Goal: Task Accomplishment & Management: Use online tool/utility

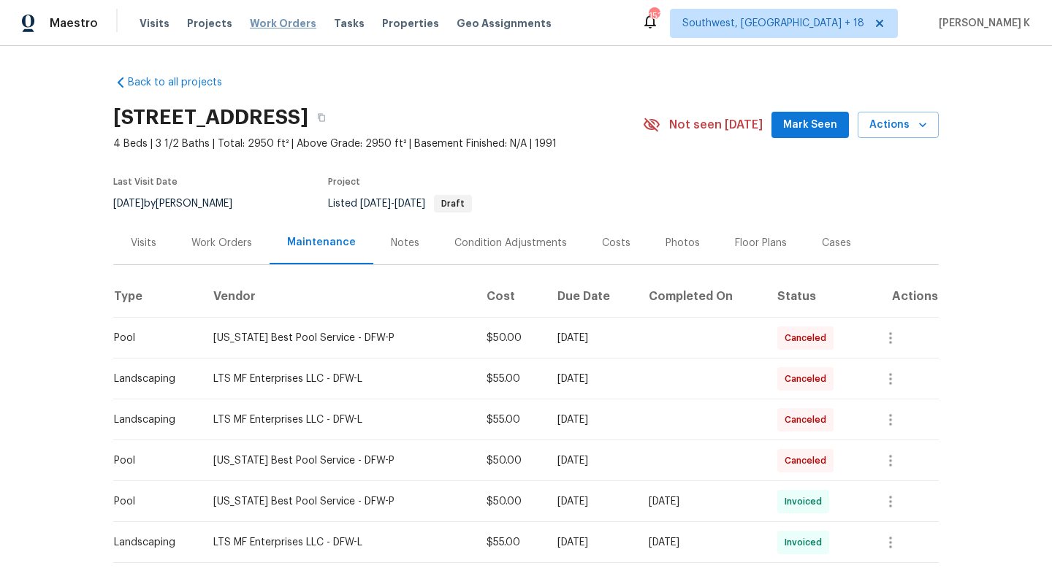
click at [280, 26] on span "Work Orders" at bounding box center [283, 23] width 66 height 15
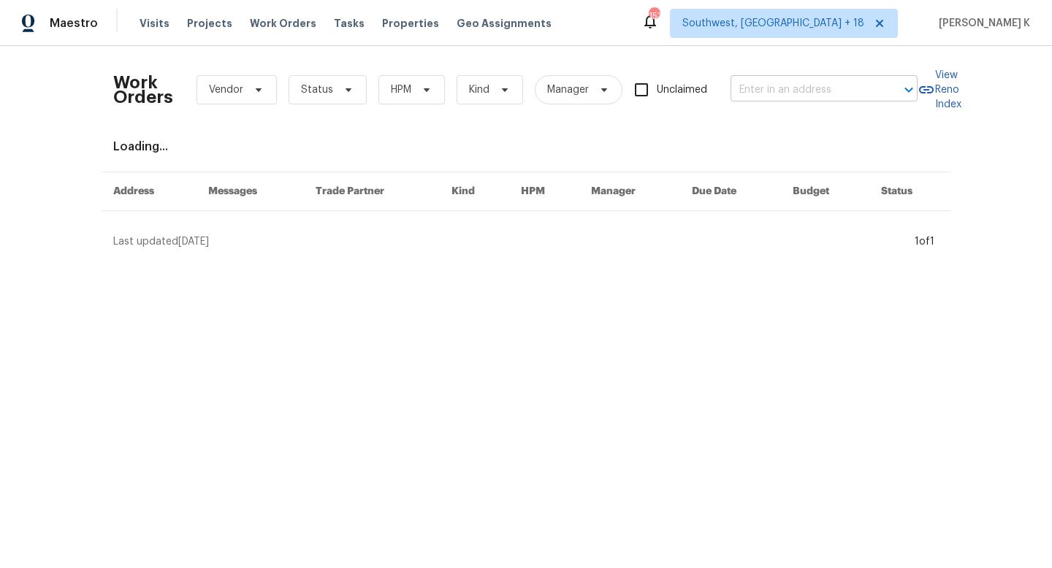
click at [797, 94] on input "text" at bounding box center [804, 90] width 146 height 23
paste input "12238 Bayonne St Jacksonville, FL 32224"
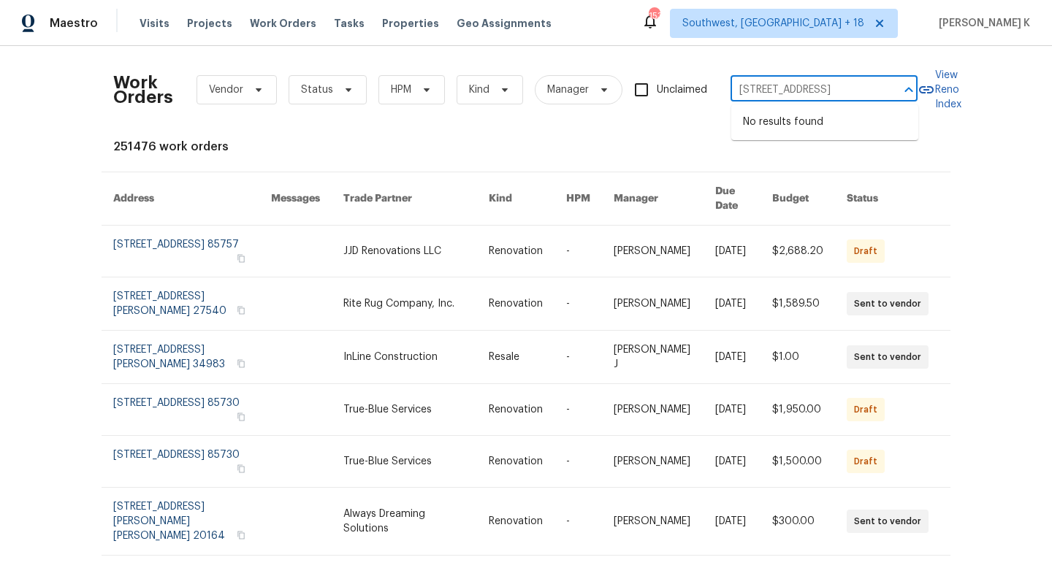
type input "12238 Bayonne St Jacksonville, FL 32224"
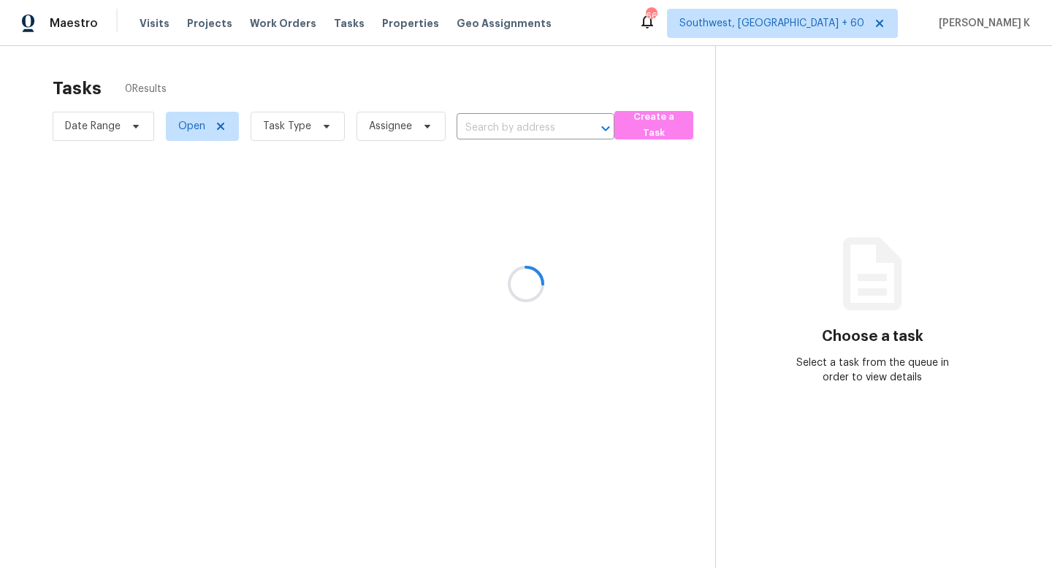
click at [144, 15] on div at bounding box center [526, 284] width 1052 height 568
click at [292, 22] on div at bounding box center [526, 284] width 1052 height 568
click at [280, 22] on div at bounding box center [526, 284] width 1052 height 568
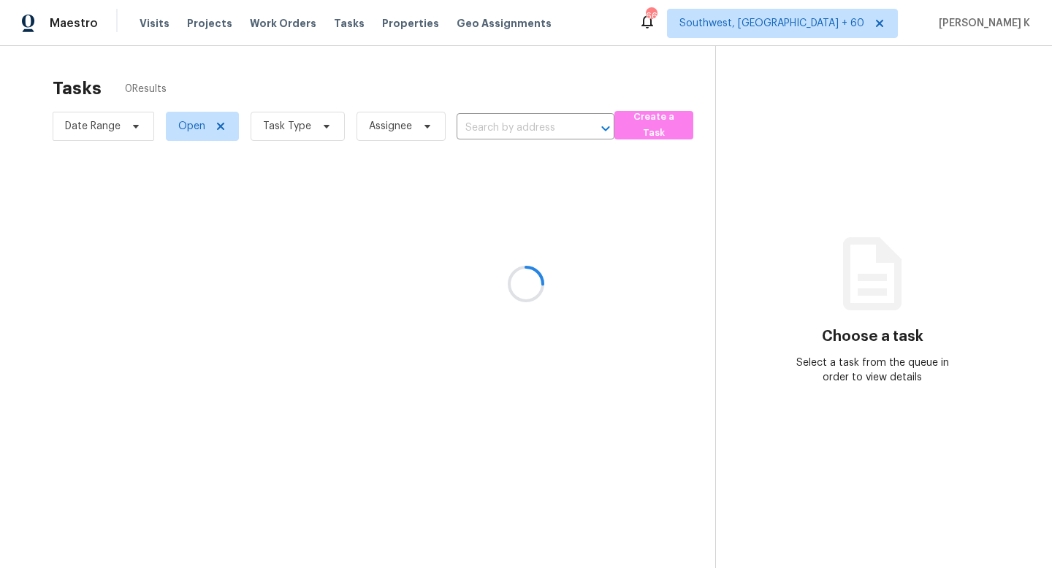
click at [280, 22] on div at bounding box center [526, 284] width 1052 height 568
click at [280, 28] on div at bounding box center [526, 284] width 1052 height 568
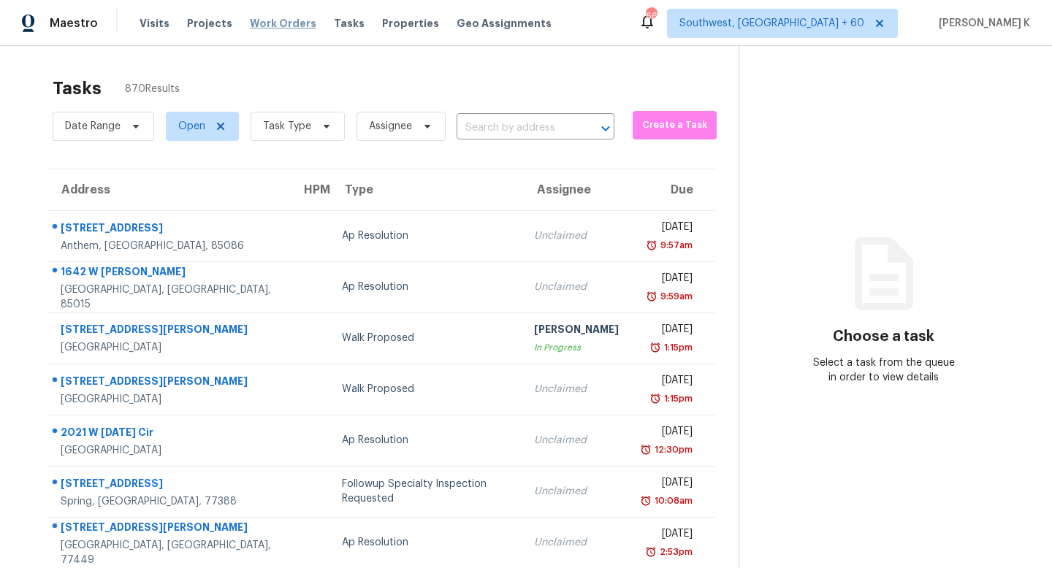
click at [270, 26] on span "Work Orders" at bounding box center [283, 23] width 66 height 15
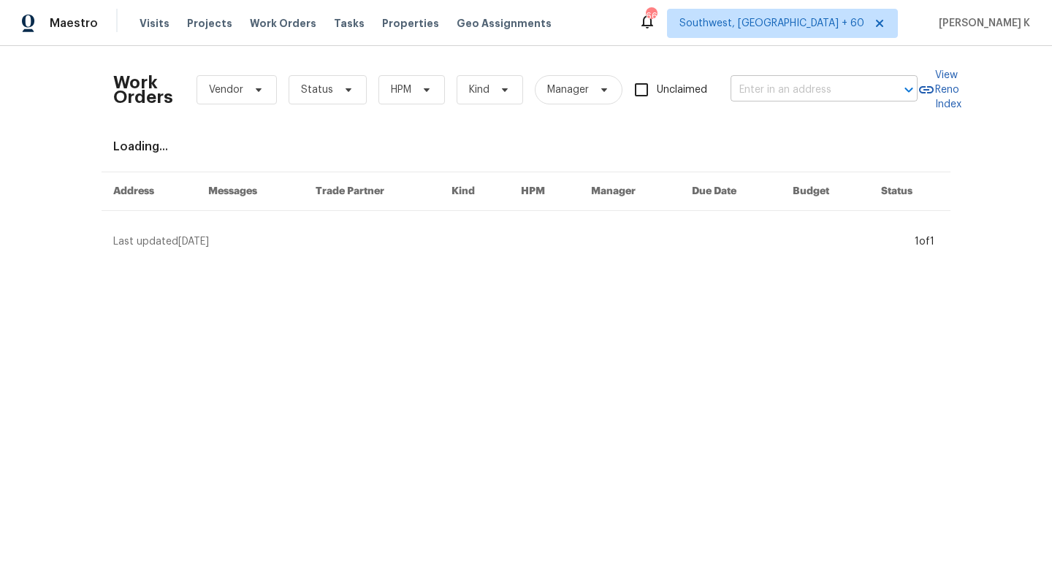
click at [792, 99] on input "text" at bounding box center [804, 90] width 146 height 23
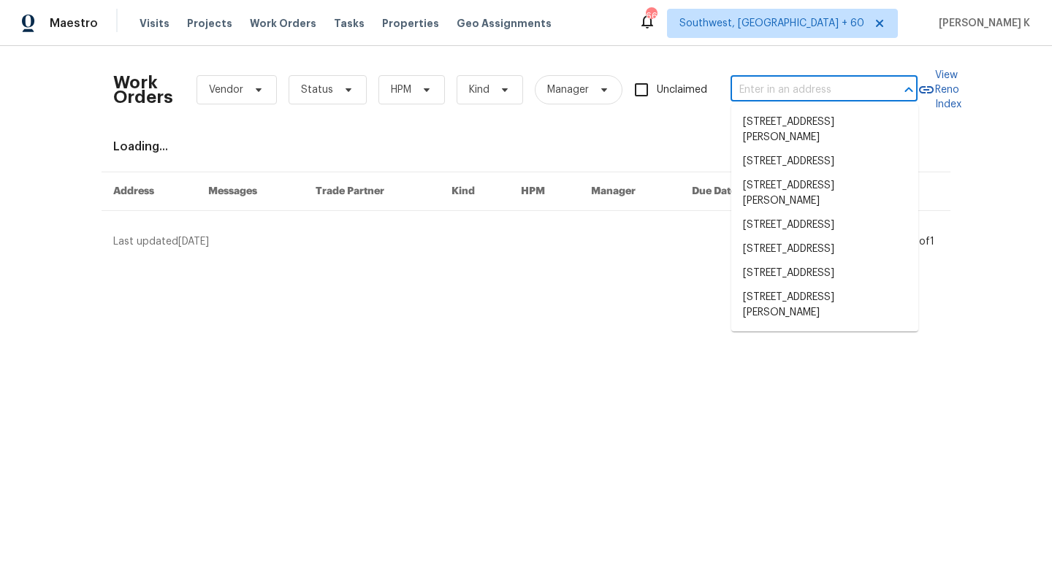
paste input "12238 Bayonne St Jacksonville, FL 32224"
type input "12238 Bayonne St Jacksonville, FL 32224"
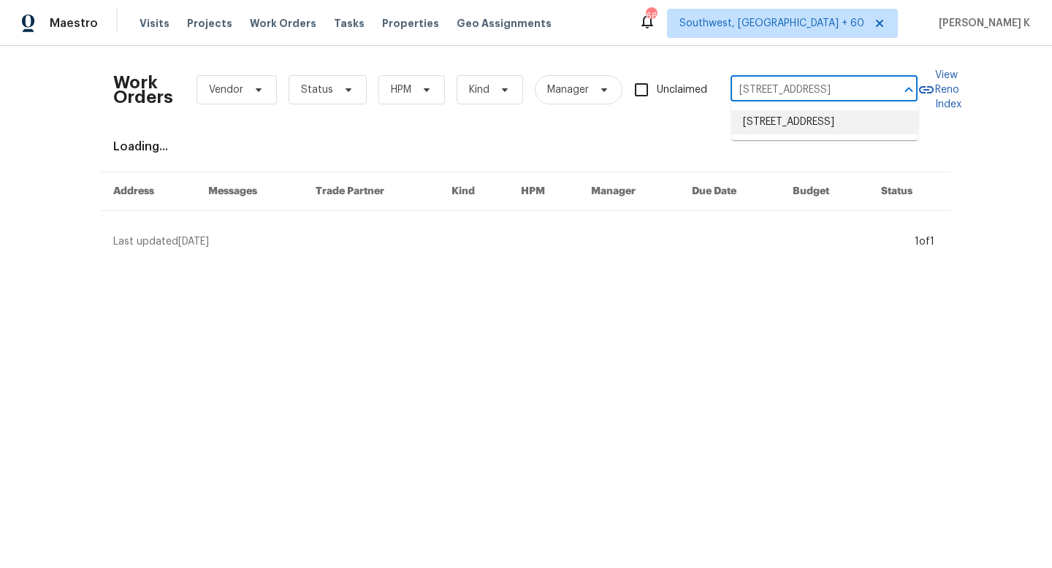
click at [790, 126] on li "12238 Bayonne St, Jacksonville, FL 32224" at bounding box center [824, 122] width 187 height 24
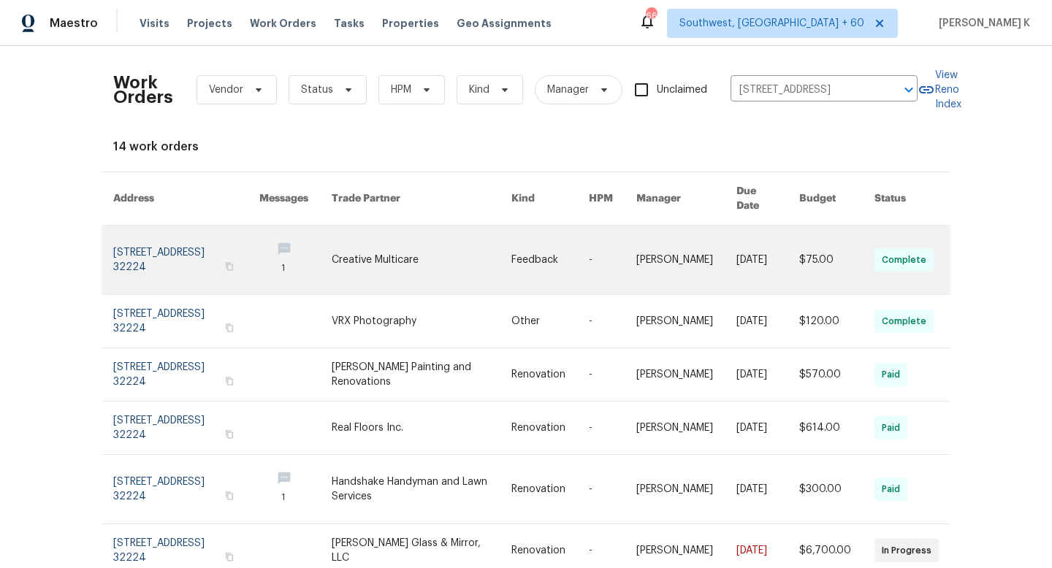
click at [199, 253] on link at bounding box center [186, 260] width 146 height 69
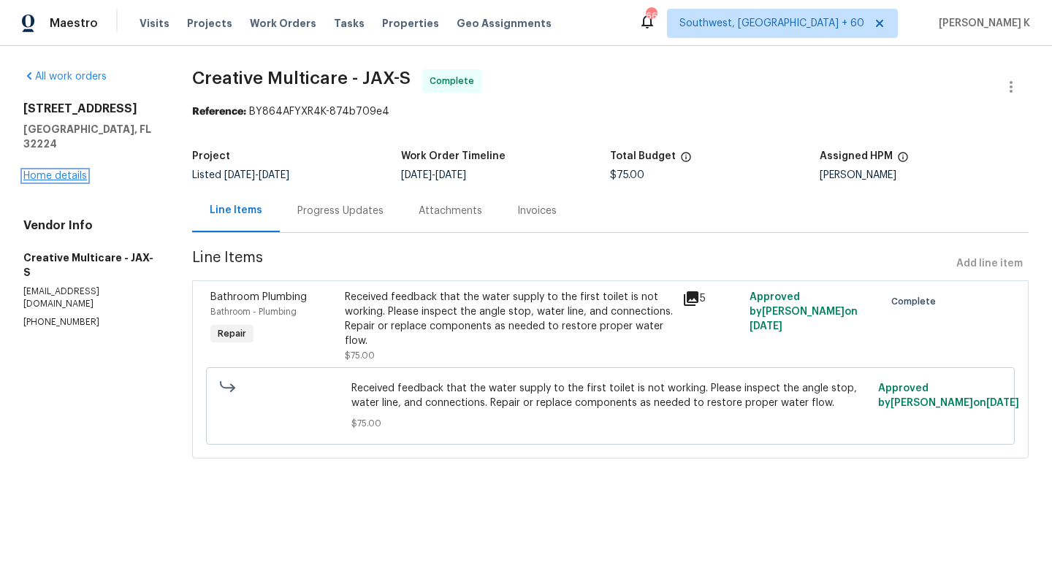
click at [65, 171] on link "Home details" at bounding box center [55, 176] width 64 height 10
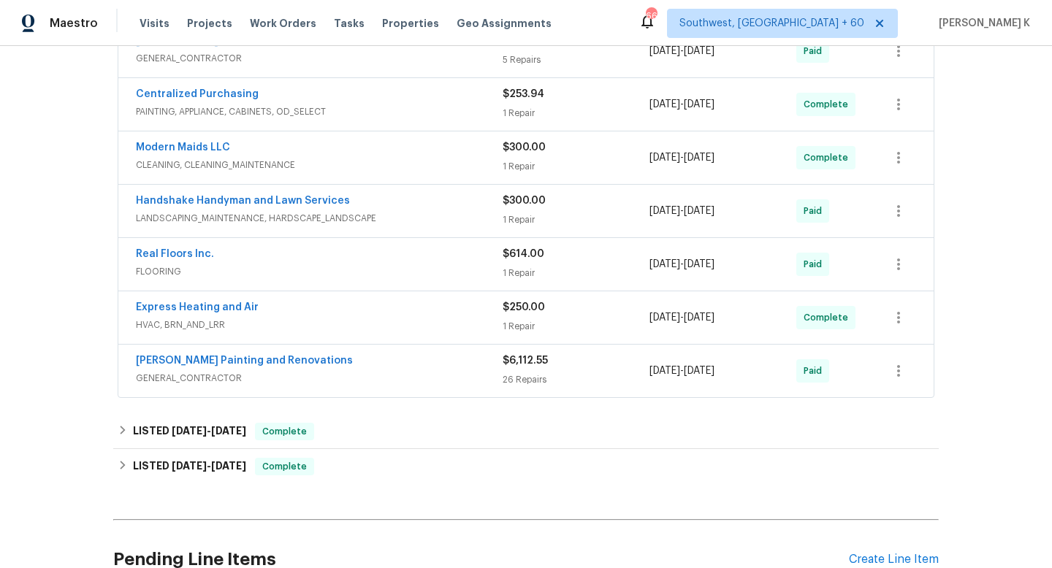
scroll to position [412, 0]
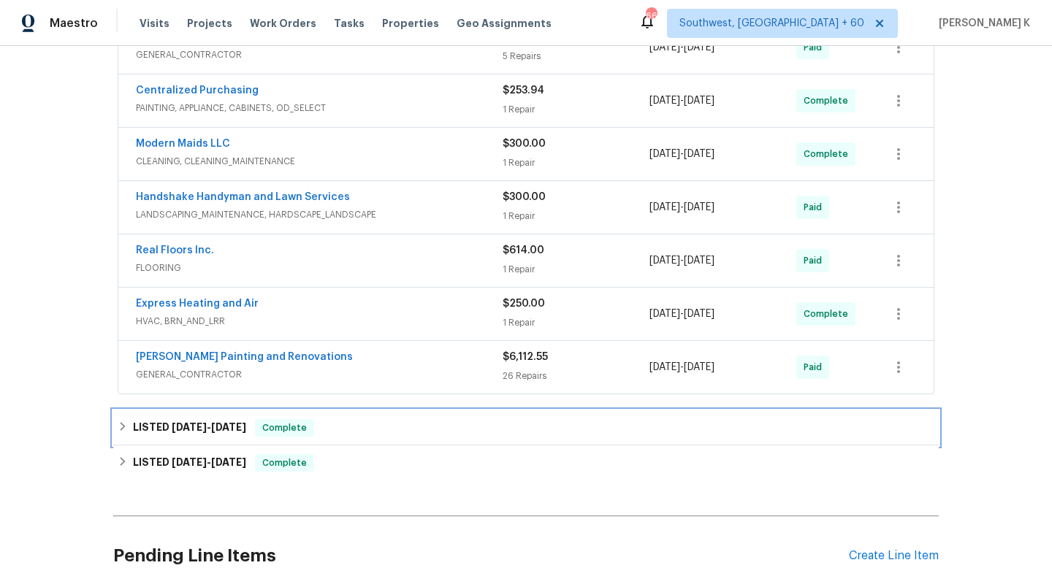
click at [246, 430] on span "9/16/25" at bounding box center [228, 427] width 35 height 10
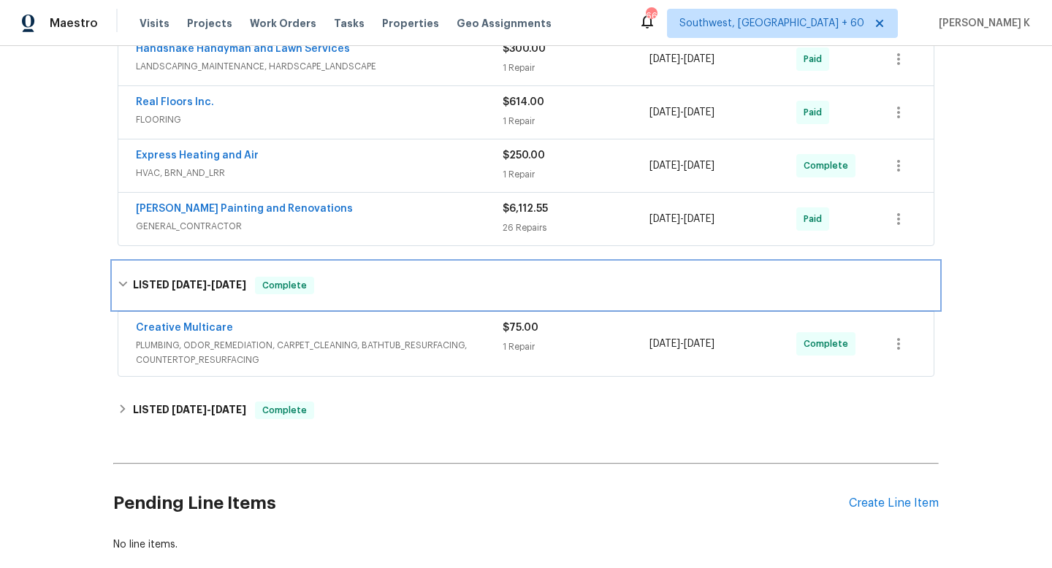
scroll to position [629, 0]
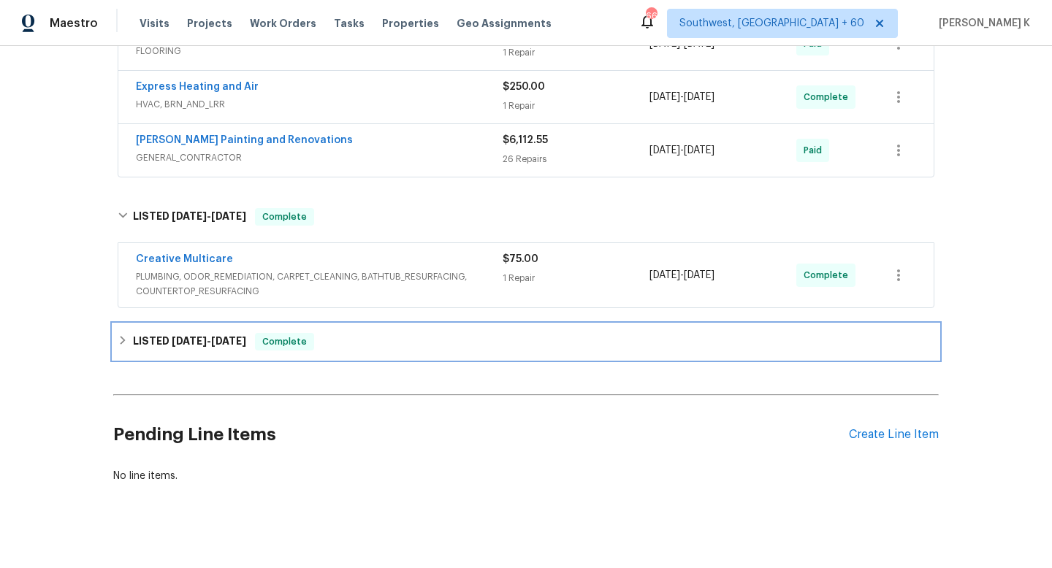
click at [164, 340] on h6 "LISTED 9/3/25 - 9/4/25" at bounding box center [189, 342] width 113 height 18
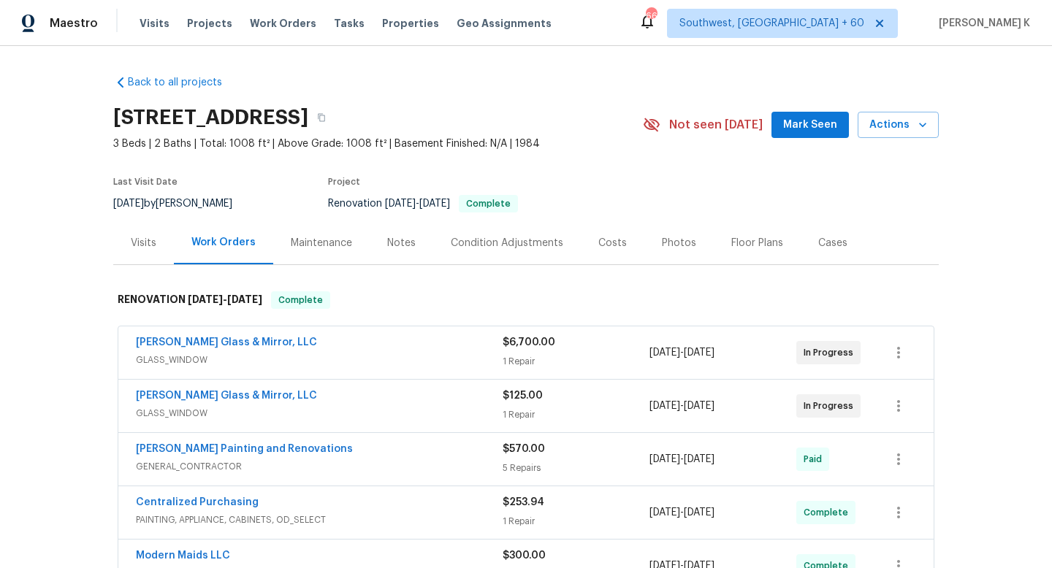
scroll to position [716, 0]
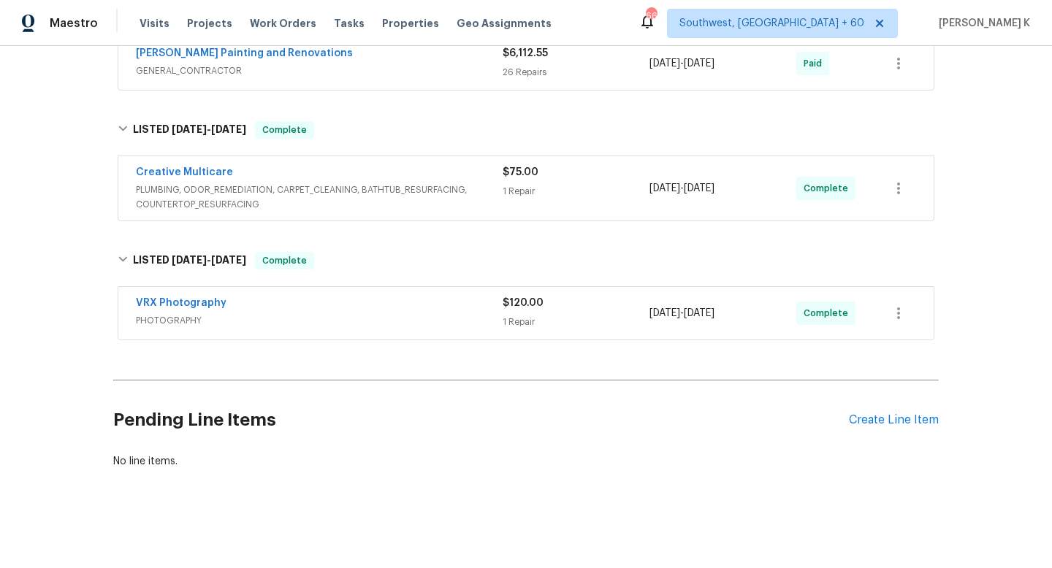
click at [374, 321] on span "PHOTOGRAPHY" at bounding box center [319, 320] width 367 height 15
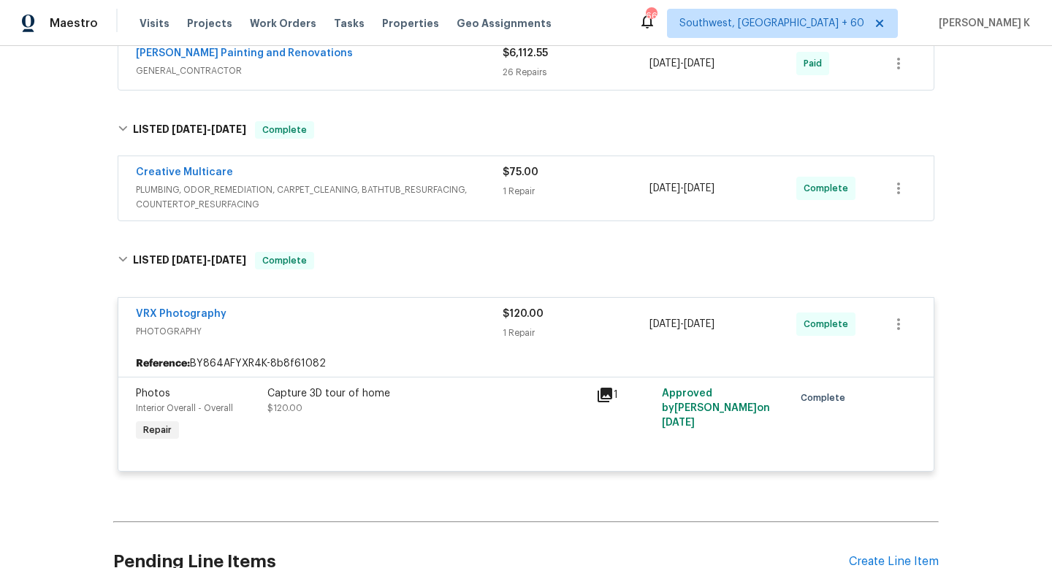
click at [385, 194] on span "PLUMBING, ODOR_REMEDIATION, CARPET_CLEANING, BATHTUB_RESURFACING, COUNTERTOP_RE…" at bounding box center [319, 197] width 367 height 29
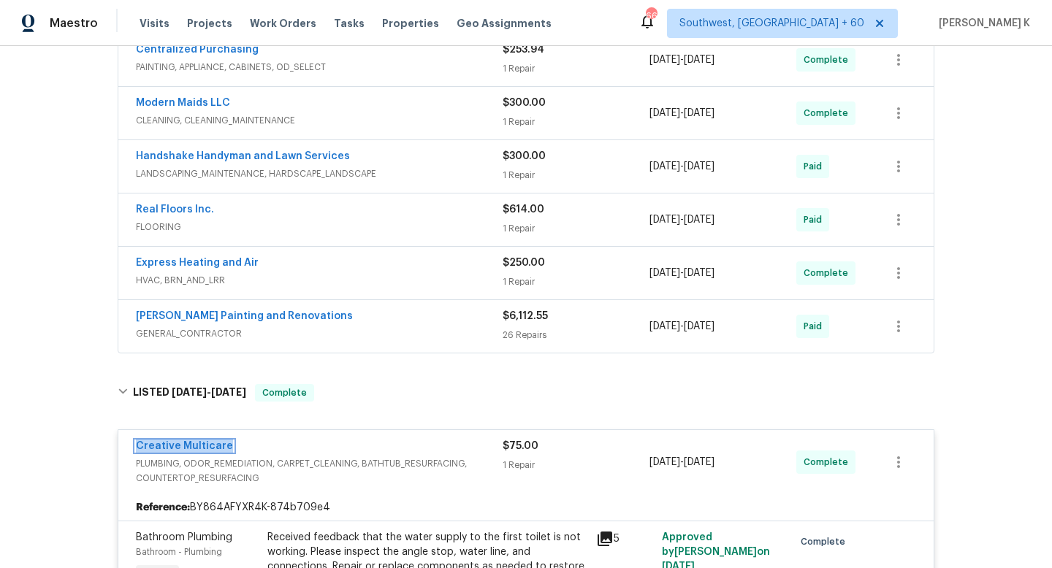
scroll to position [586, 0]
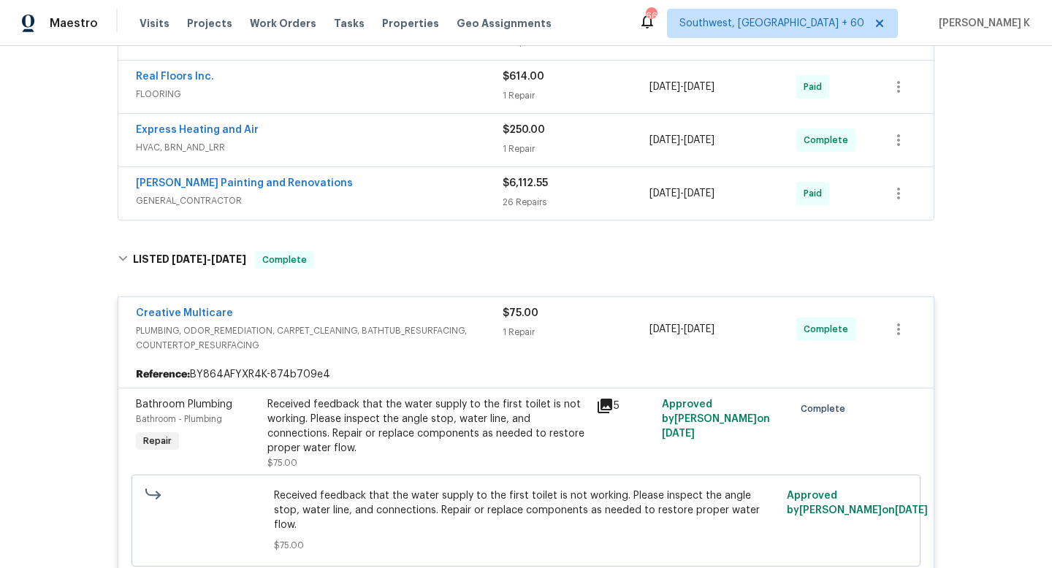
click at [448, 193] on div "Hildebrandt Painting and Renovations GENERAL_CONTRACTOR" at bounding box center [319, 192] width 367 height 32
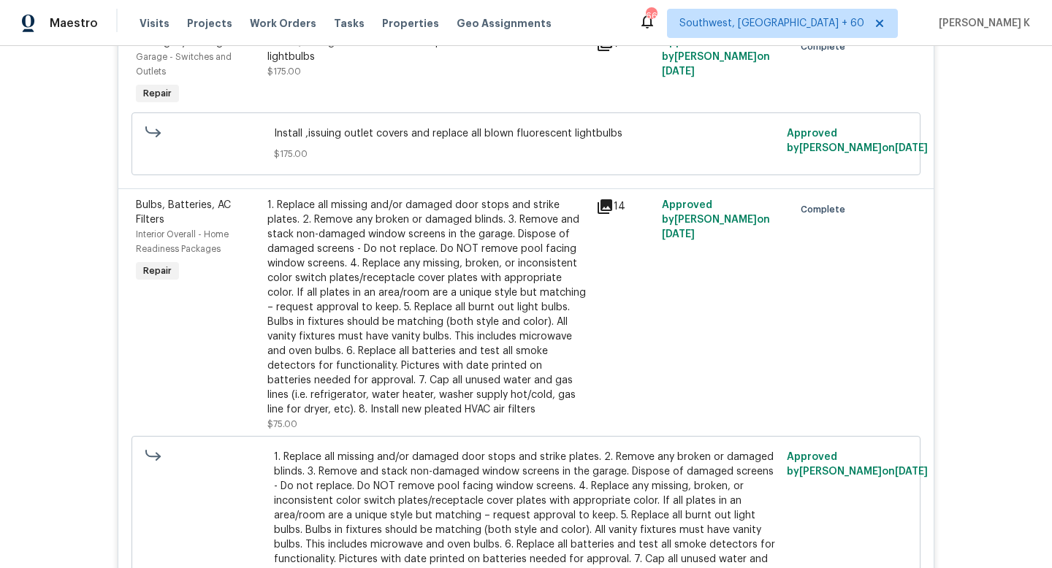
scroll to position [2500, 0]
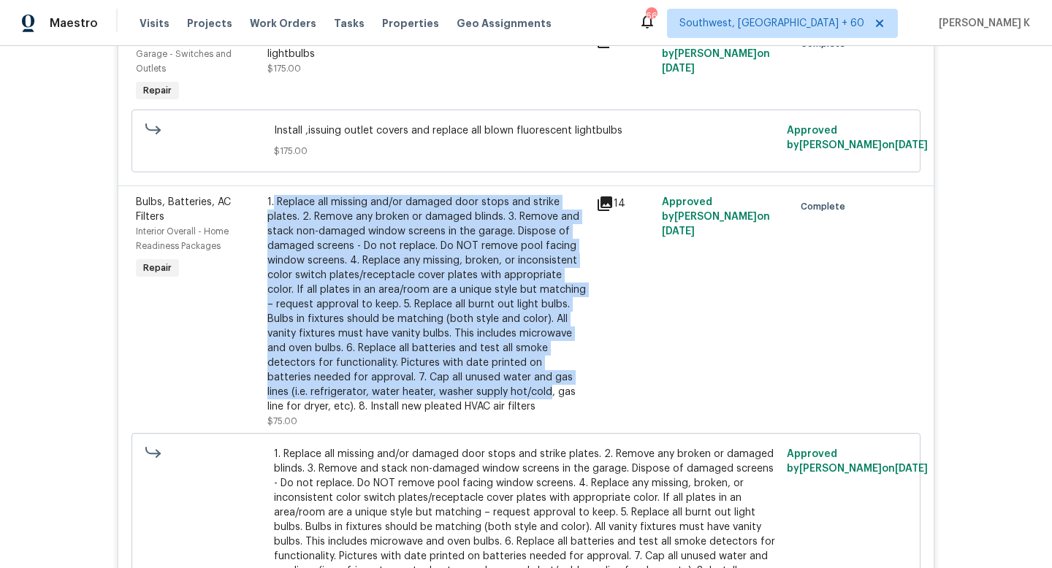
drag, startPoint x: 274, startPoint y: 207, endPoint x: 446, endPoint y: 393, distance: 252.8
click at [446, 393] on div "1. Replace all missing and/or damaged door stops and strike plates. 2. Remove a…" at bounding box center [427, 304] width 320 height 219
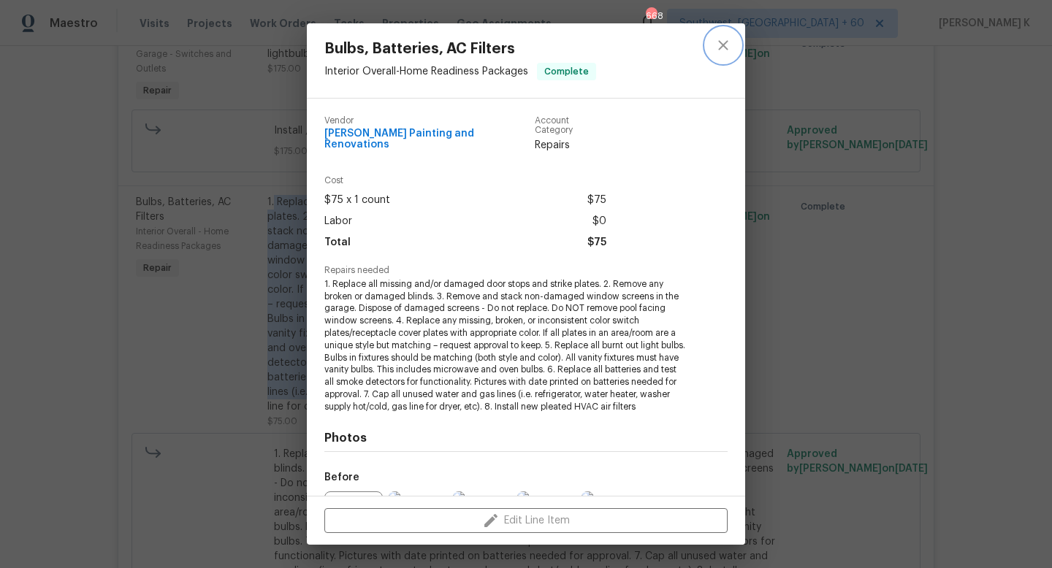
click at [729, 47] on icon "close" at bounding box center [724, 46] width 18 height 18
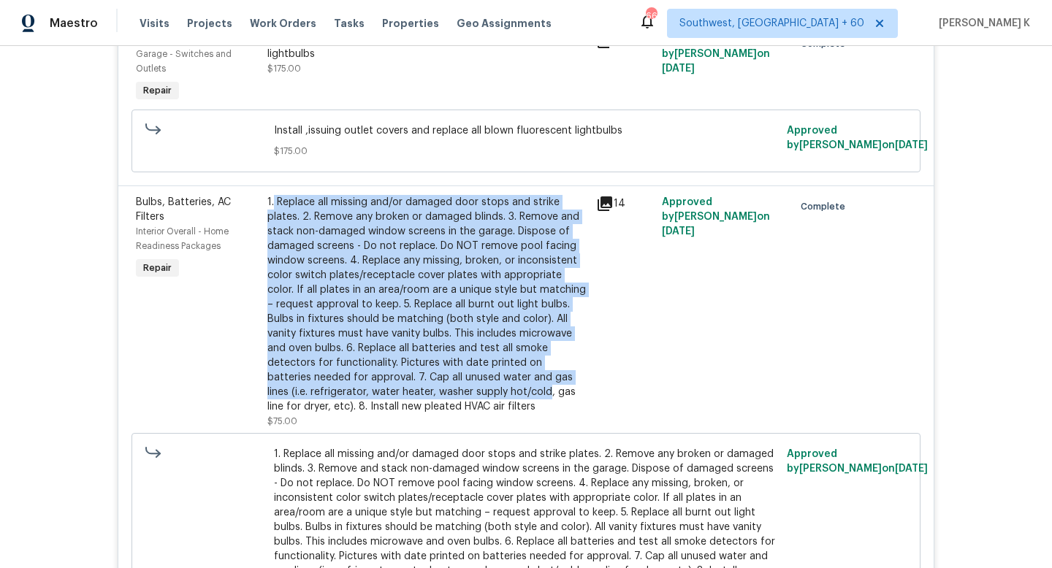
scroll to position [2610, 0]
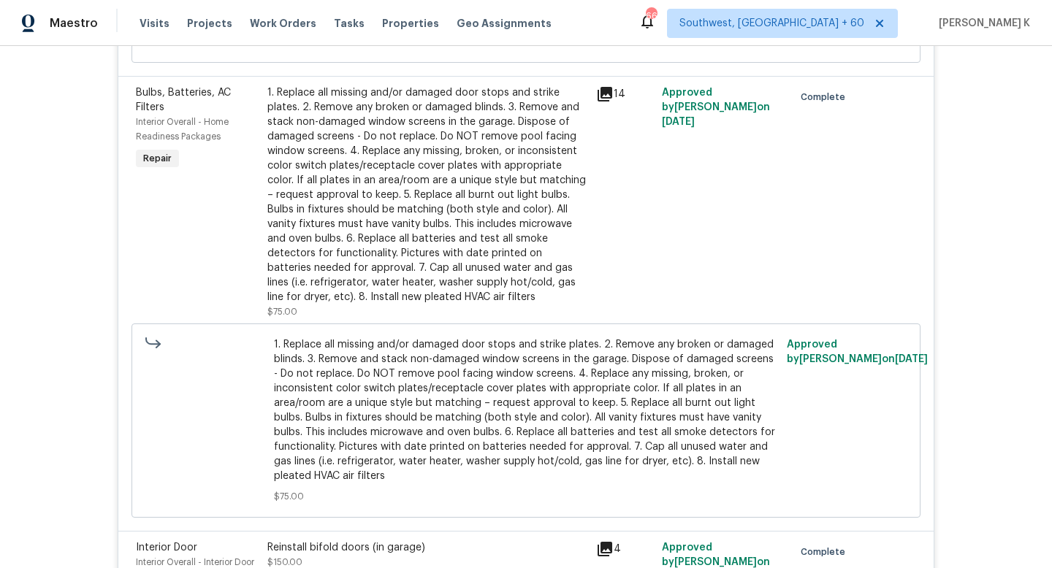
click at [435, 230] on div "1. Replace all missing and/or damaged door stops and strike plates. 2. Remove a…" at bounding box center [427, 194] width 320 height 219
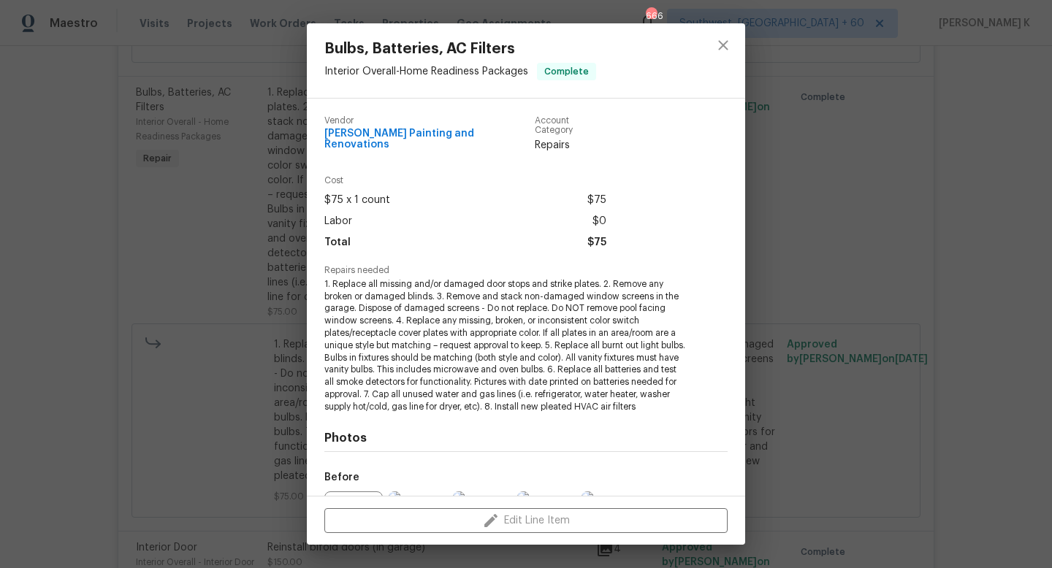
scroll to position [153, 0]
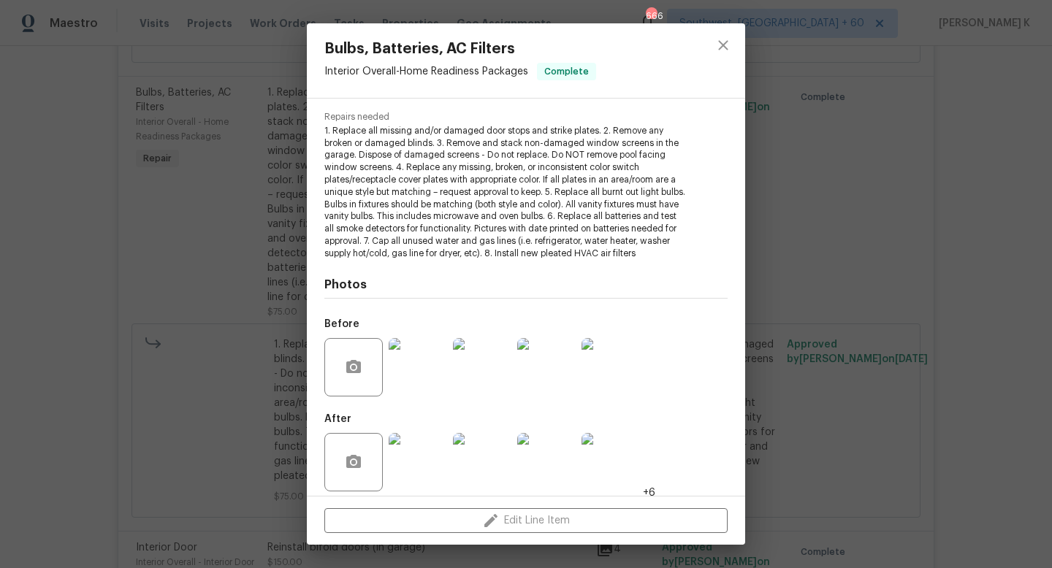
click at [799, 125] on div "Bulbs, Batteries, AC Filters Interior Overall - Home Readiness Packages Complet…" at bounding box center [526, 284] width 1052 height 568
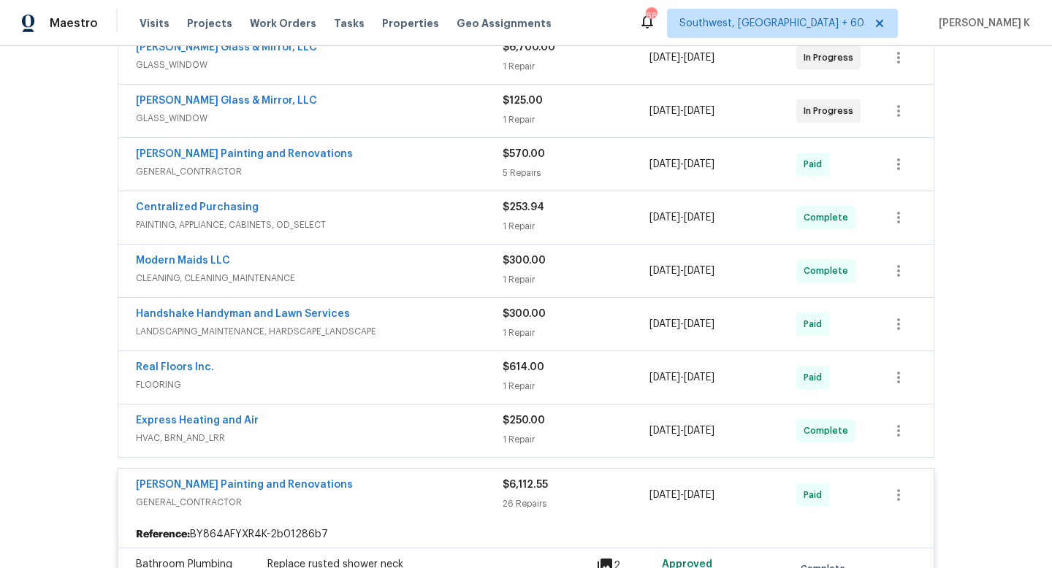
scroll to position [389, 0]
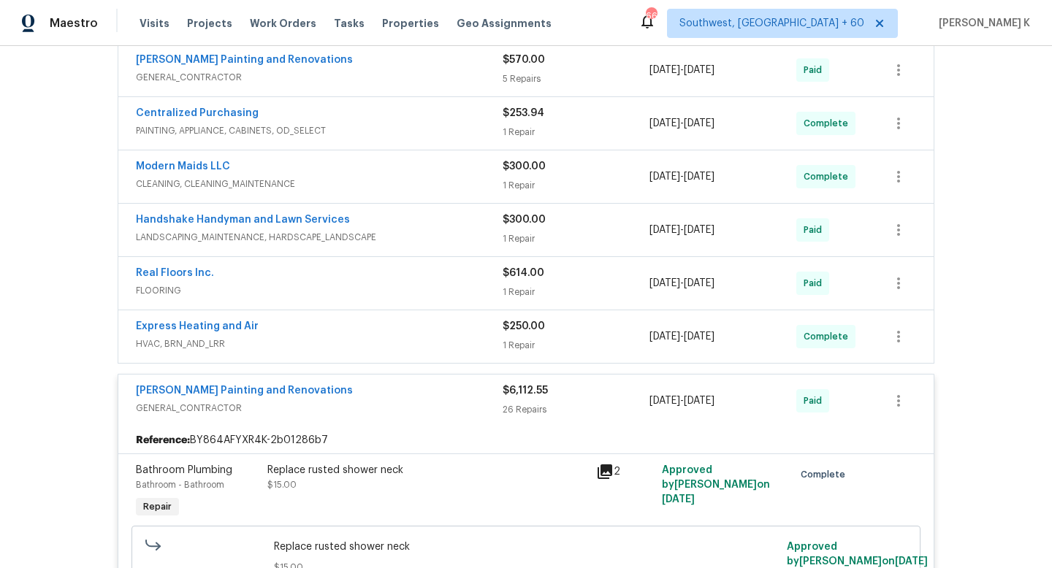
click at [413, 392] on div "Hildebrandt Painting and Renovations" at bounding box center [319, 393] width 367 height 18
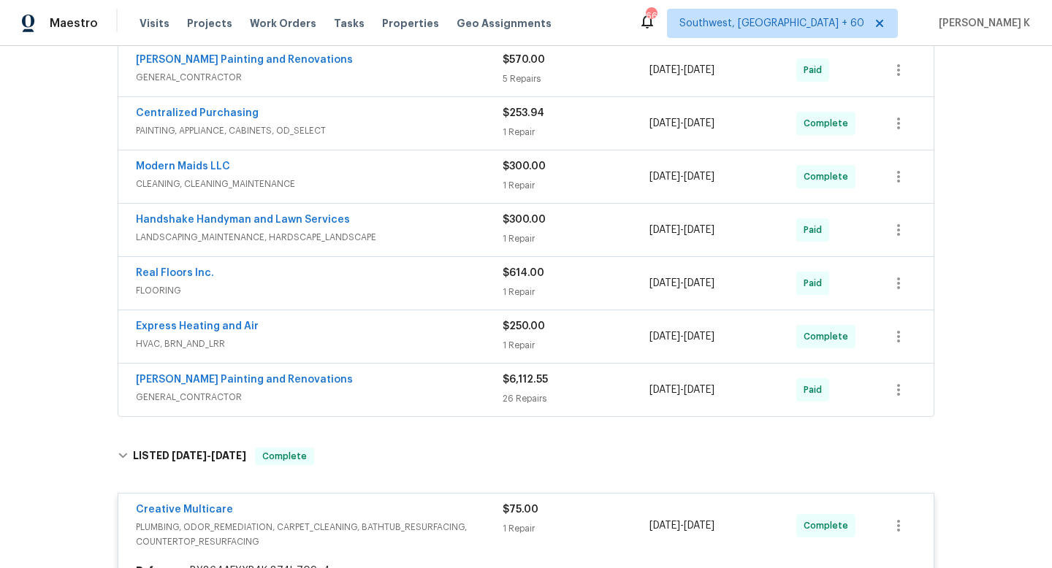
click at [393, 341] on span "HVAC, BRN_AND_LRR" at bounding box center [319, 344] width 367 height 15
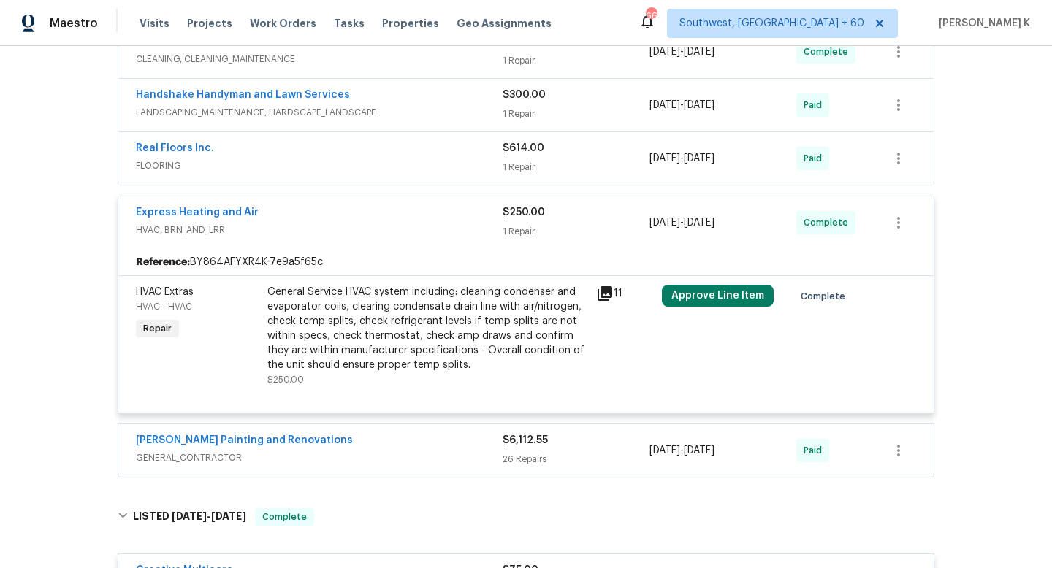
scroll to position [431, 0]
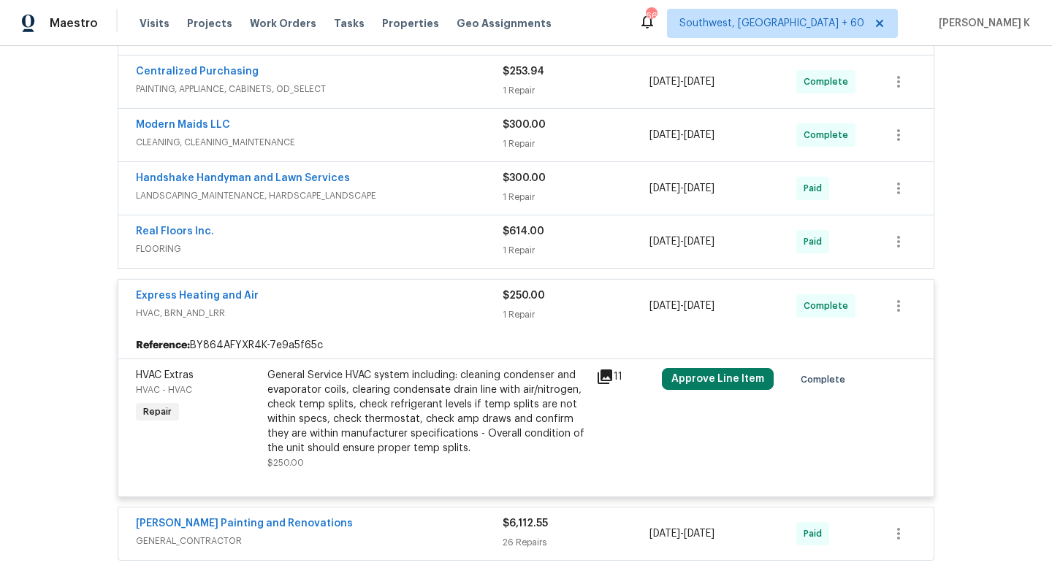
click at [376, 252] on span "FLOORING" at bounding box center [319, 249] width 367 height 15
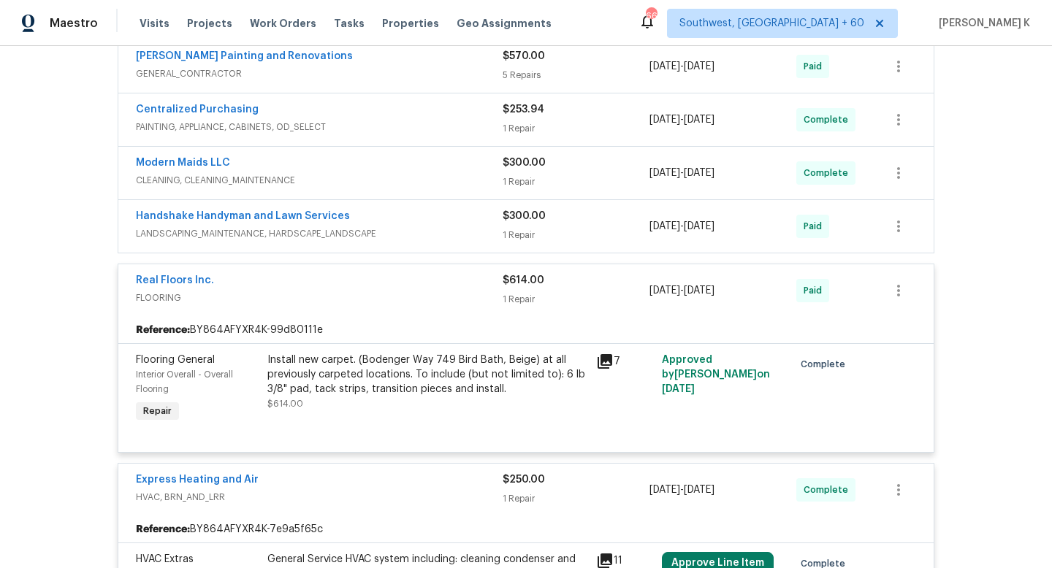
scroll to position [392, 0]
click at [409, 229] on span "LANDSCAPING_MAINTENANCE, HARDSCAPE_LANDSCAPE" at bounding box center [319, 235] width 367 height 15
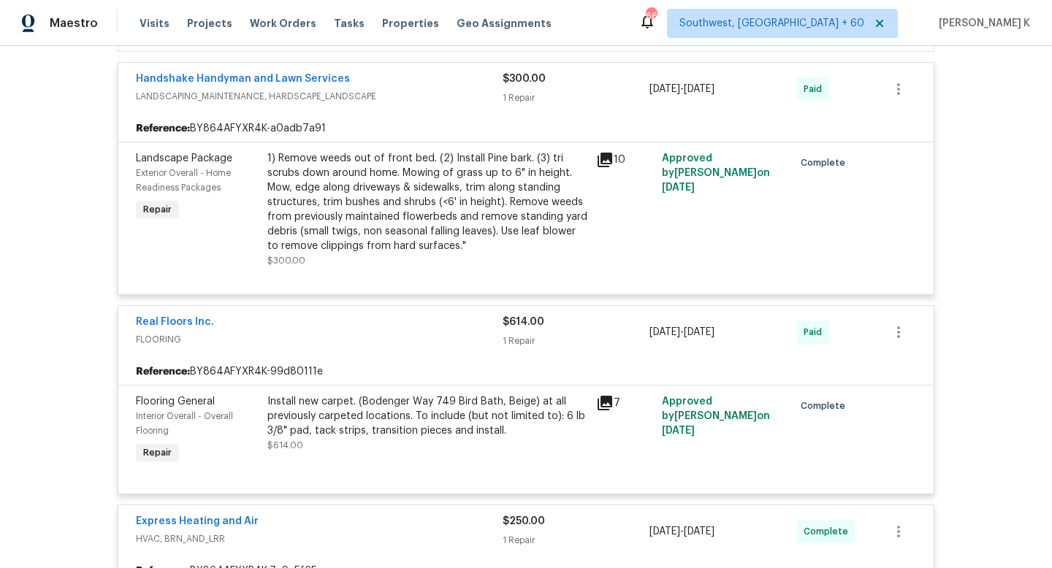
scroll to position [544, 0]
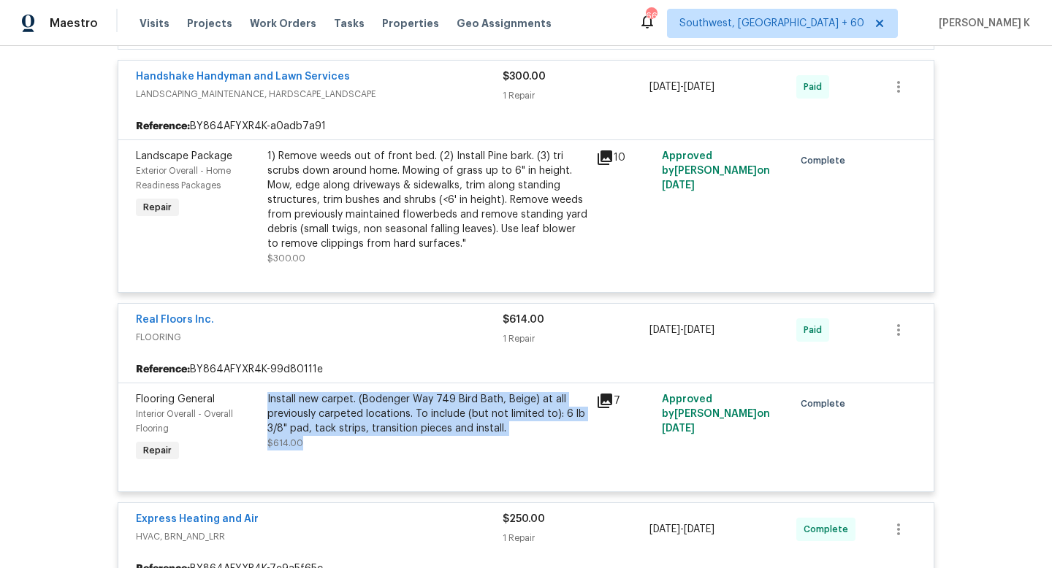
drag, startPoint x: 267, startPoint y: 400, endPoint x: 491, endPoint y: 446, distance: 228.3
click at [491, 446] on div "Install new carpet. (Bodenger Way 749 Bird Bath, Beige) at all previously carpe…" at bounding box center [427, 421] width 320 height 58
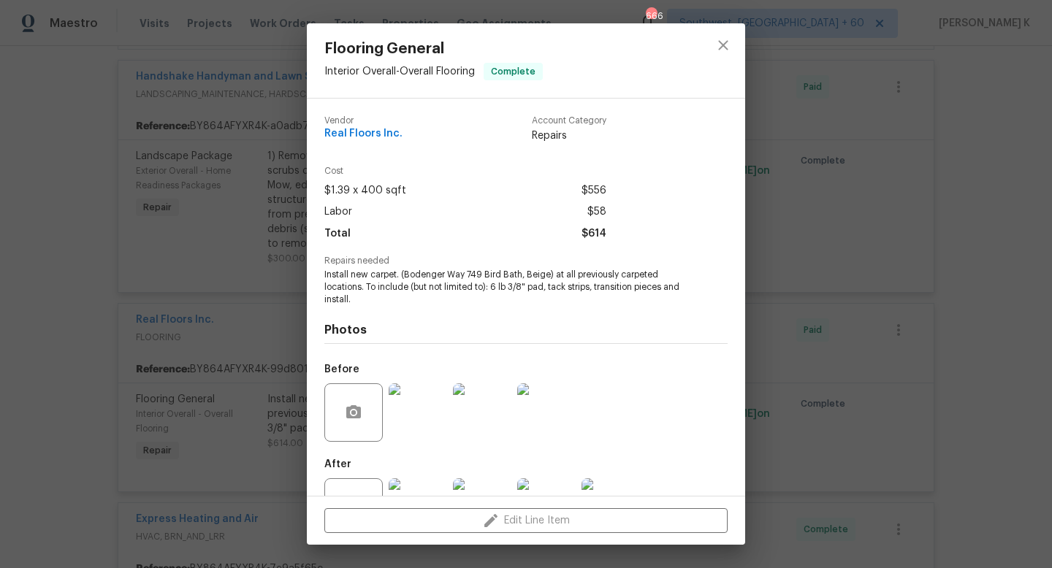
click at [799, 384] on div "Flooring General Interior Overall - Overall Flooring Complete Vendor Real Floor…" at bounding box center [526, 284] width 1052 height 568
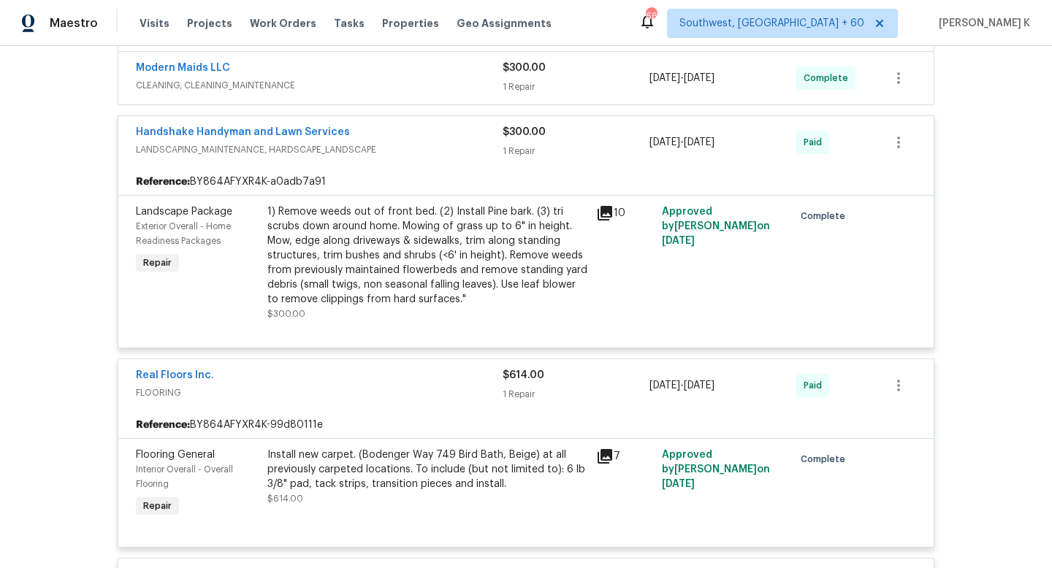
scroll to position [565, 0]
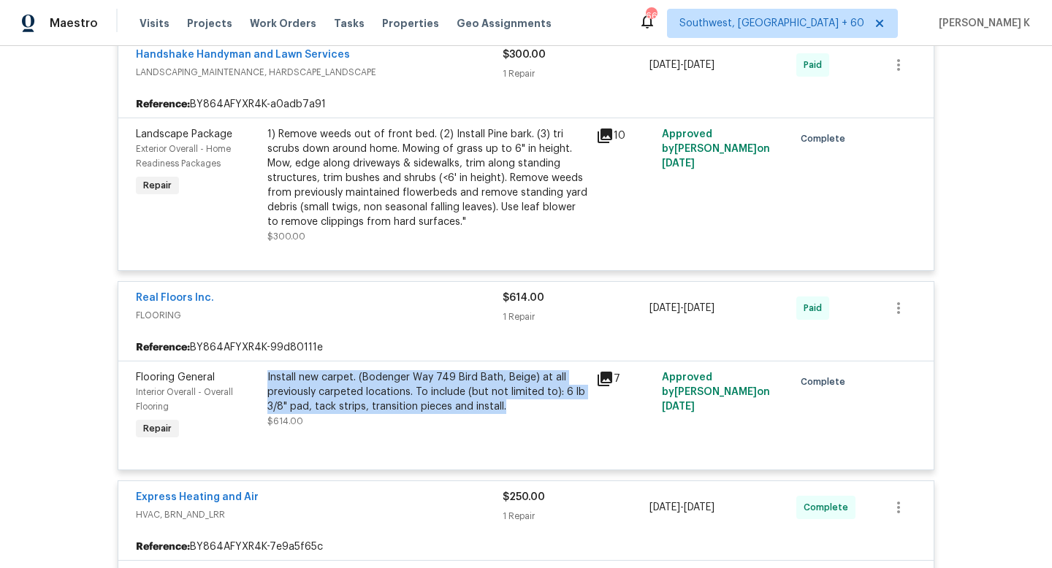
drag, startPoint x: 510, startPoint y: 407, endPoint x: 264, endPoint y: 369, distance: 248.4
click at [264, 369] on div "Install new carpet. (Bodenger Way 749 Bird Bath, Beige) at all previously carpe…" at bounding box center [427, 407] width 329 height 82
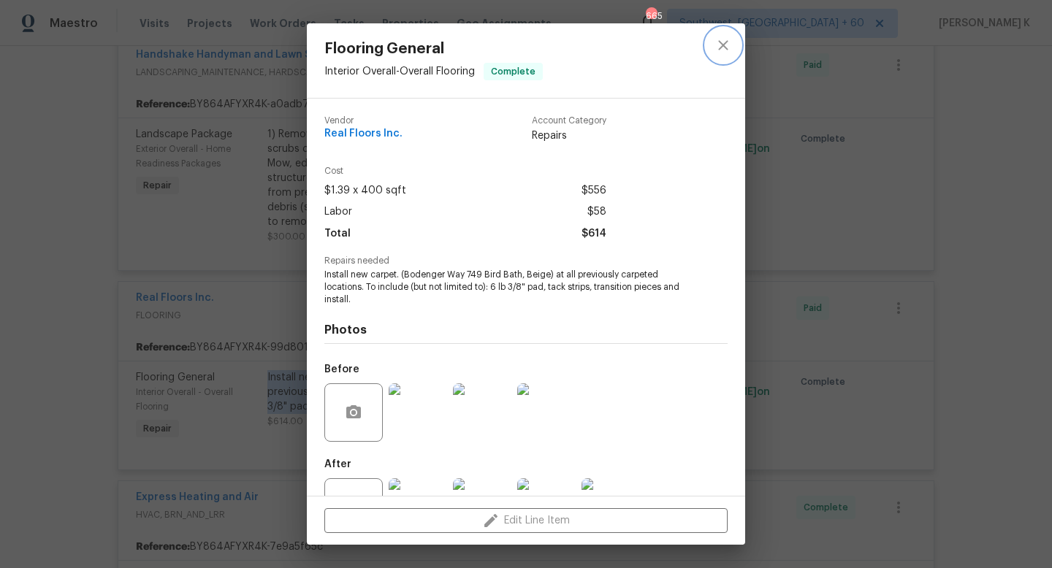
click at [722, 47] on icon "close" at bounding box center [724, 46] width 18 height 18
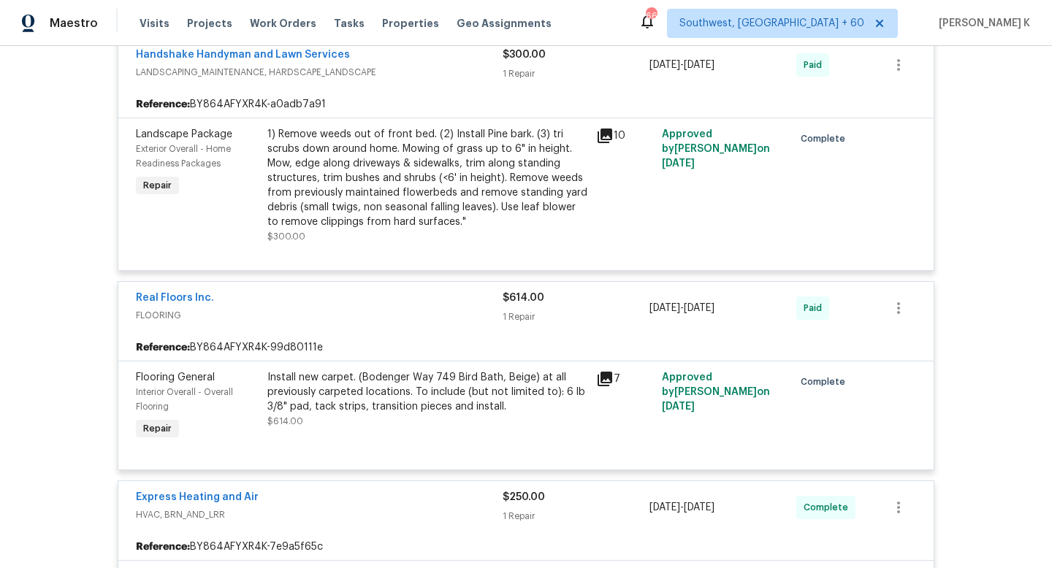
click at [646, 422] on div "7" at bounding box center [625, 407] width 66 height 82
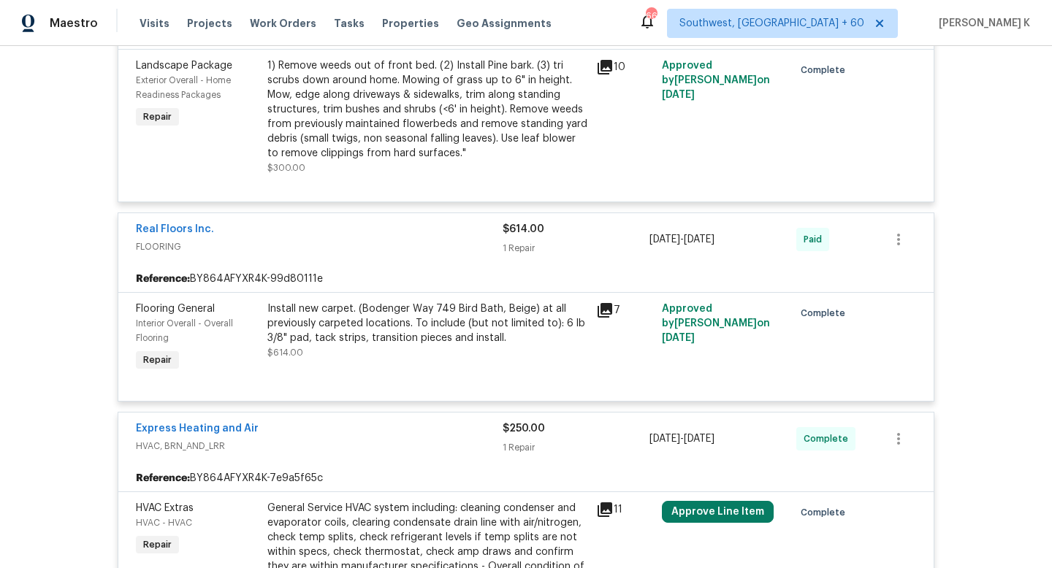
scroll to position [635, 0]
click at [500, 335] on div "Install new carpet. (Bodenger Way 749 Bird Bath, Beige) at all previously carpe…" at bounding box center [427, 323] width 320 height 44
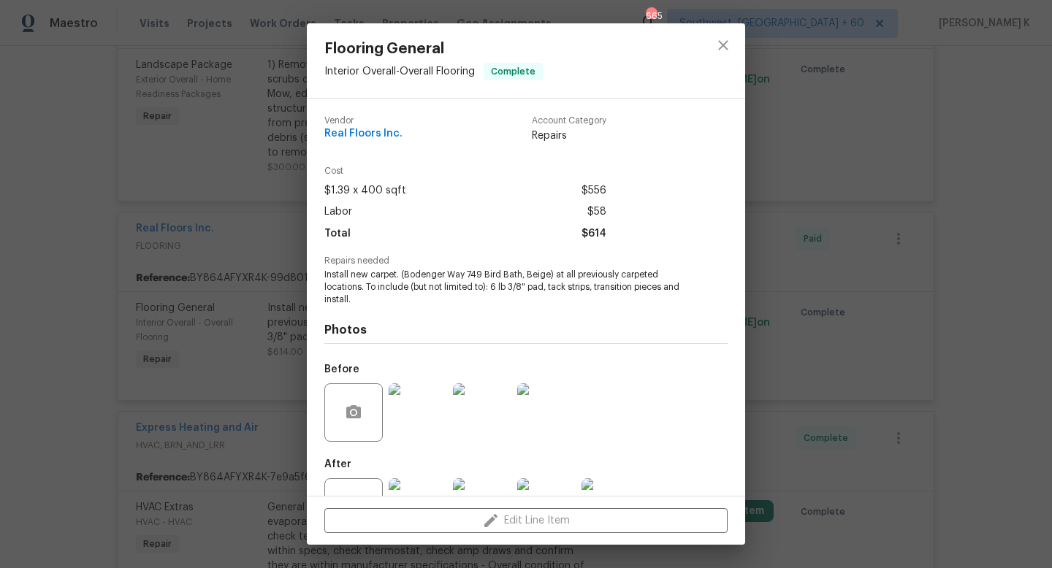
click at [847, 340] on div "Flooring General Interior Overall - Overall Flooring Complete Vendor Real Floor…" at bounding box center [526, 284] width 1052 height 568
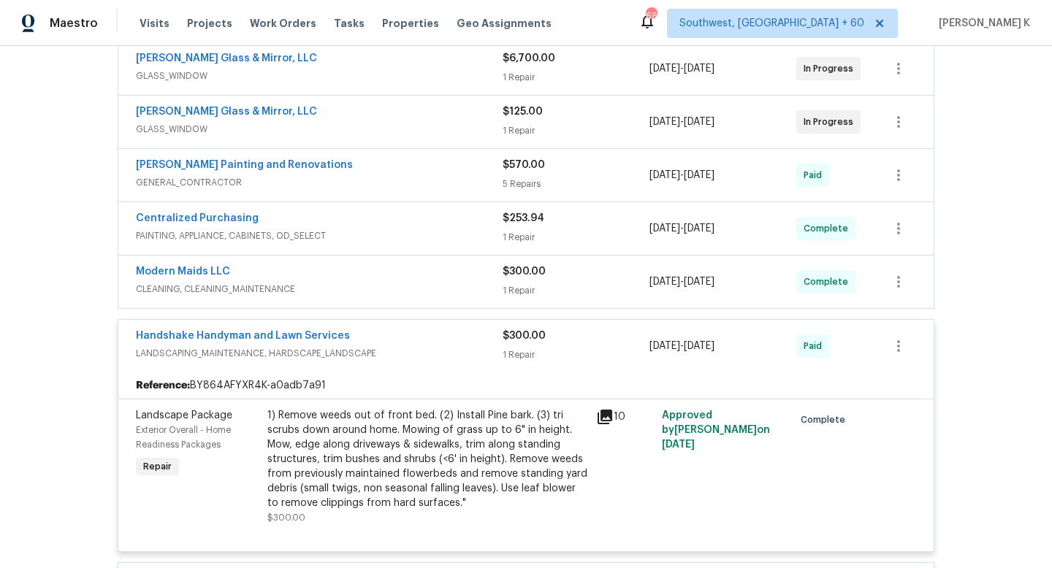
scroll to position [274, 0]
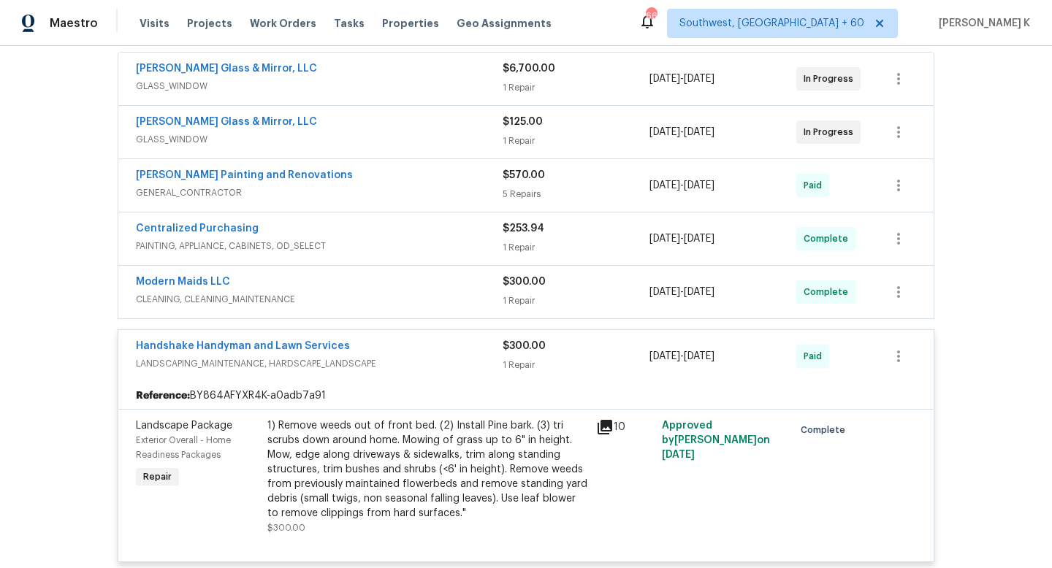
click at [359, 302] on span "CLEANING, CLEANING_MAINTENANCE" at bounding box center [319, 299] width 367 height 15
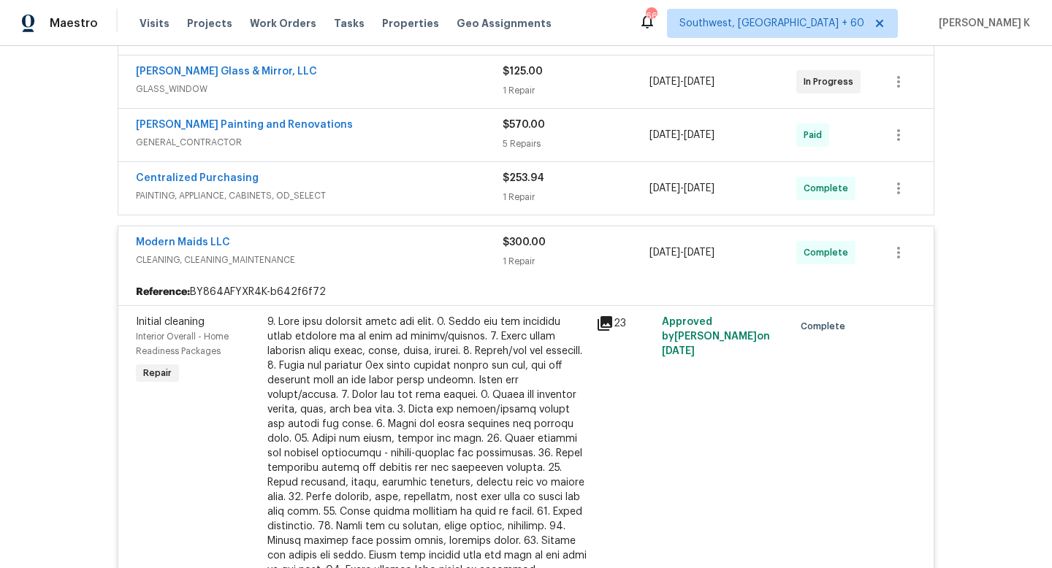
scroll to position [299, 0]
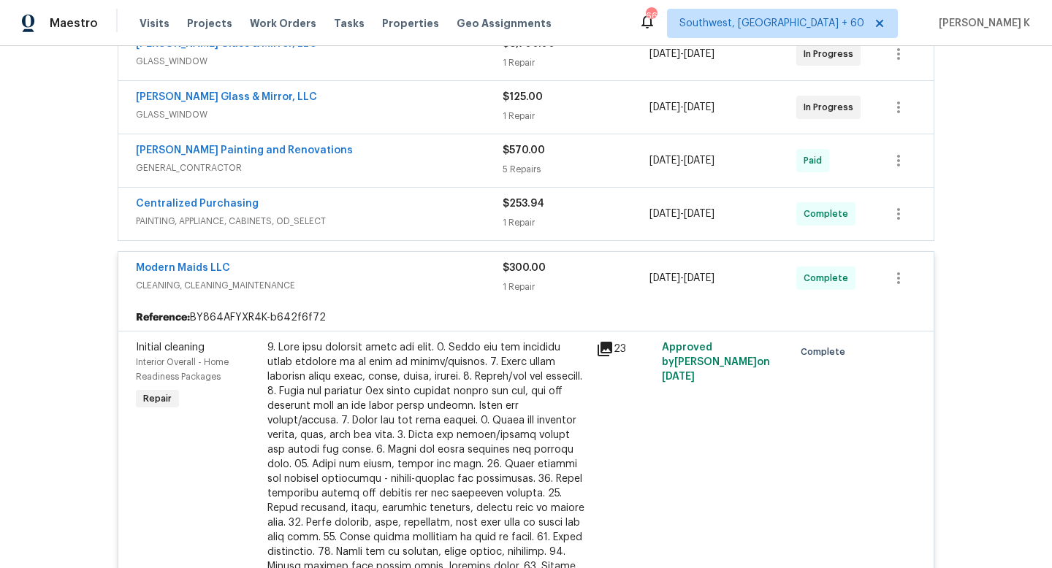
click at [392, 217] on span "PAINTING, APPLIANCE, CABINETS, OD_SELECT" at bounding box center [319, 221] width 367 height 15
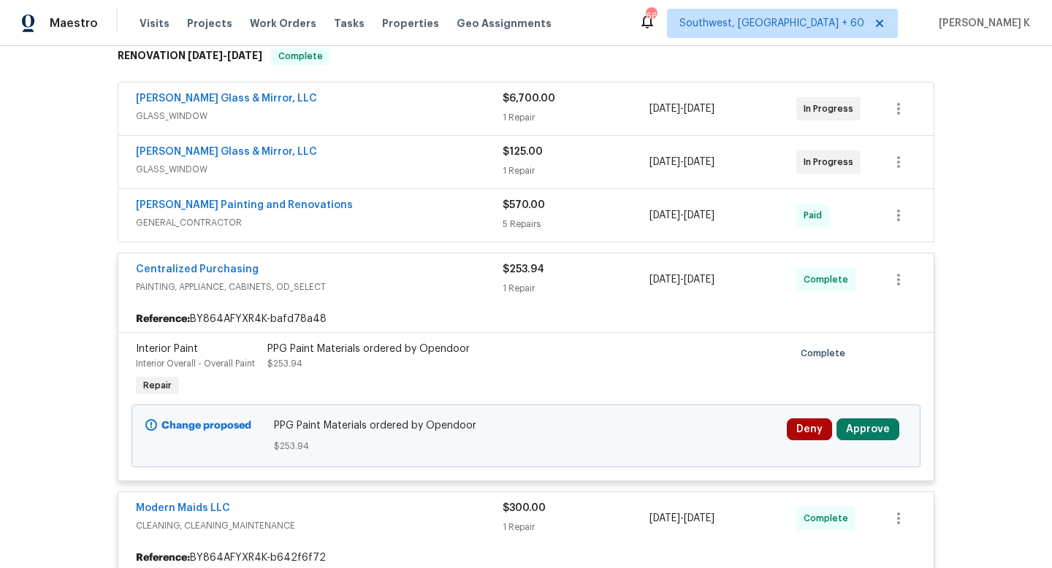
scroll to position [240, 0]
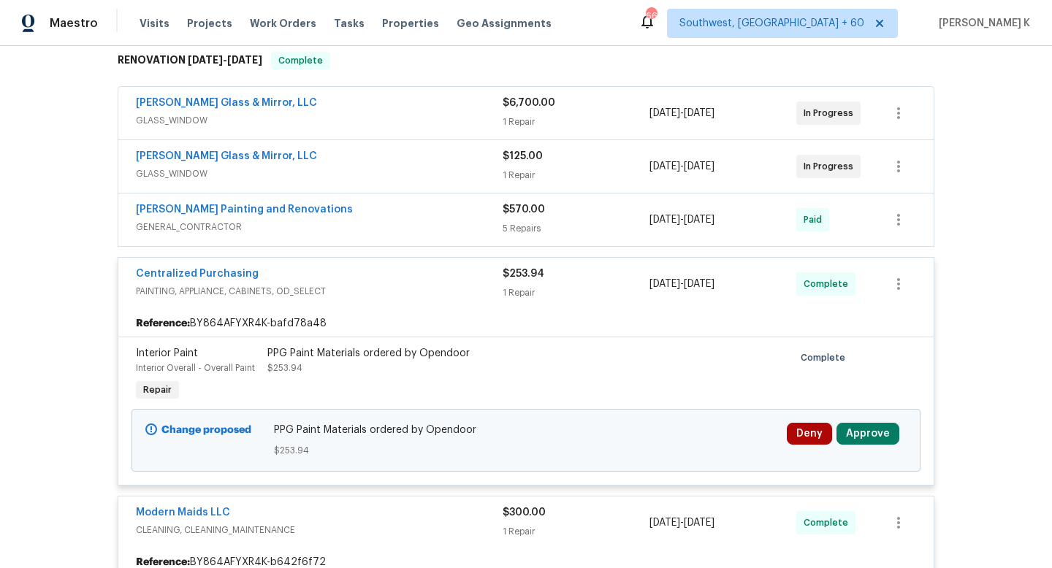
click at [383, 216] on div "Hildebrandt Painting and Renovations" at bounding box center [319, 211] width 367 height 18
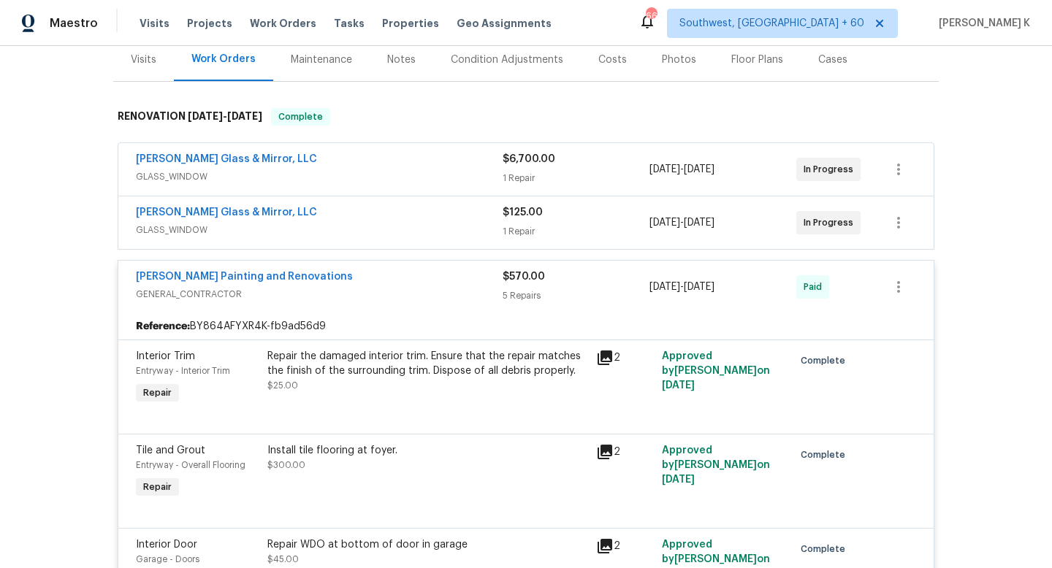
scroll to position [164, 0]
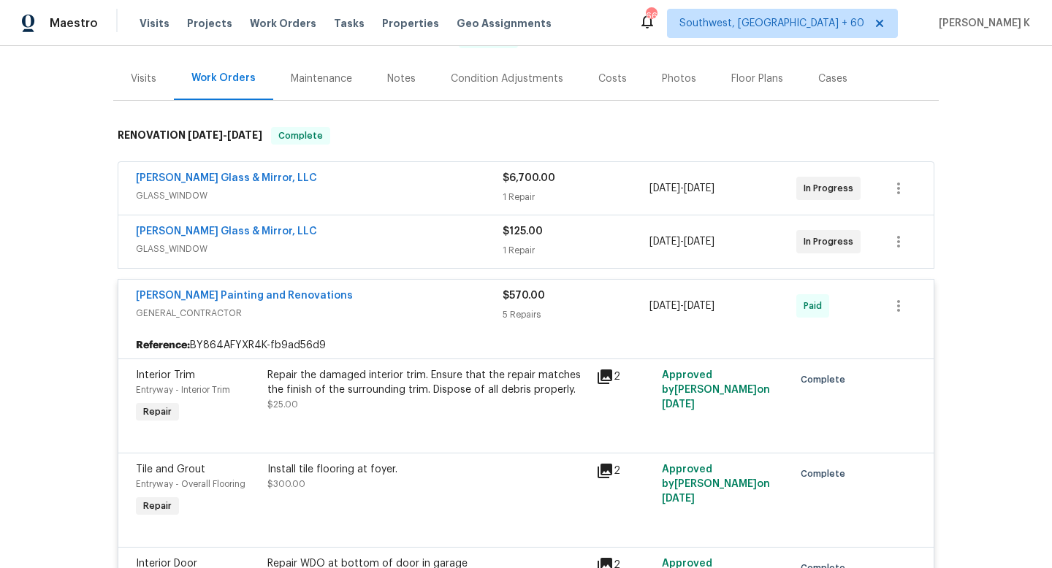
click at [384, 244] on span "GLASS_WINDOW" at bounding box center [319, 249] width 367 height 15
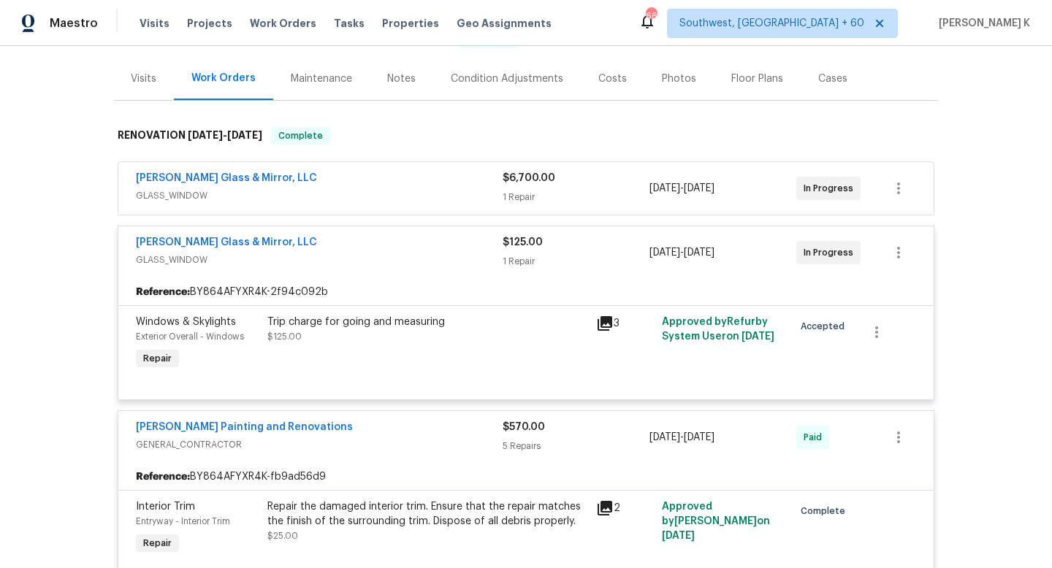
click at [377, 186] on div "Baum Glass & Mirror, LLC" at bounding box center [319, 180] width 367 height 18
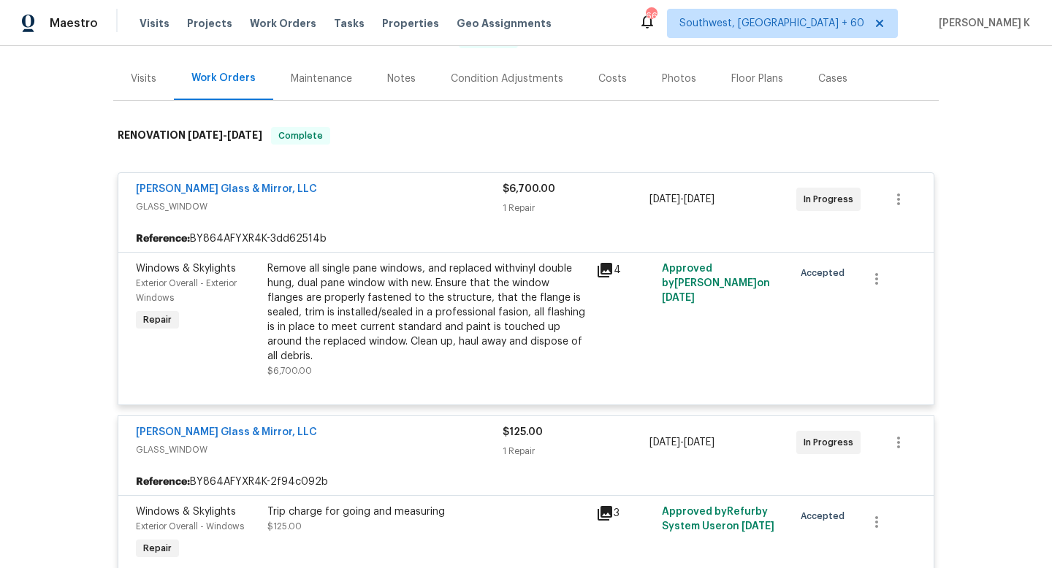
scroll to position [197, 0]
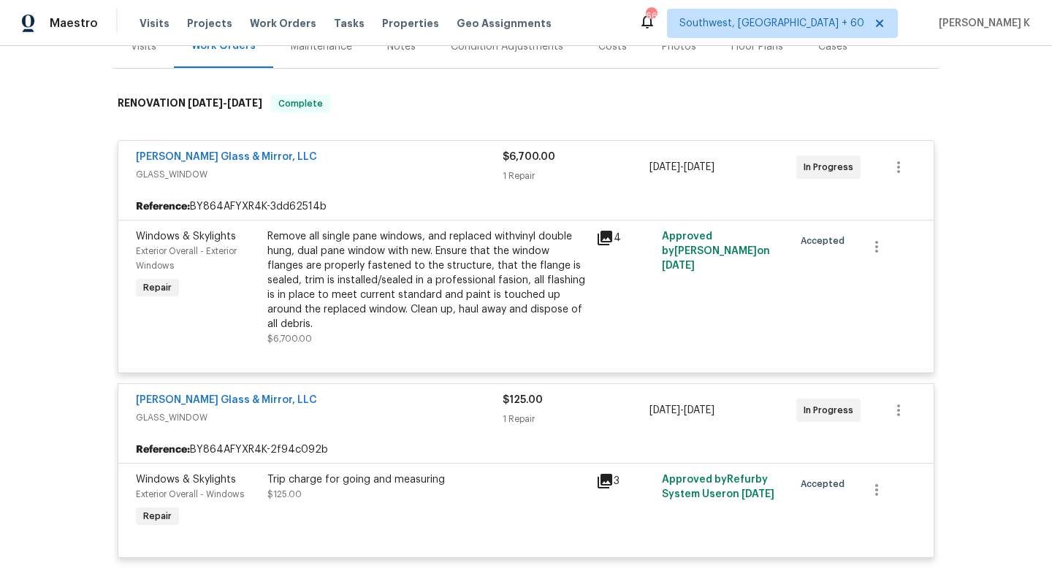
click at [605, 237] on icon at bounding box center [605, 238] width 15 height 15
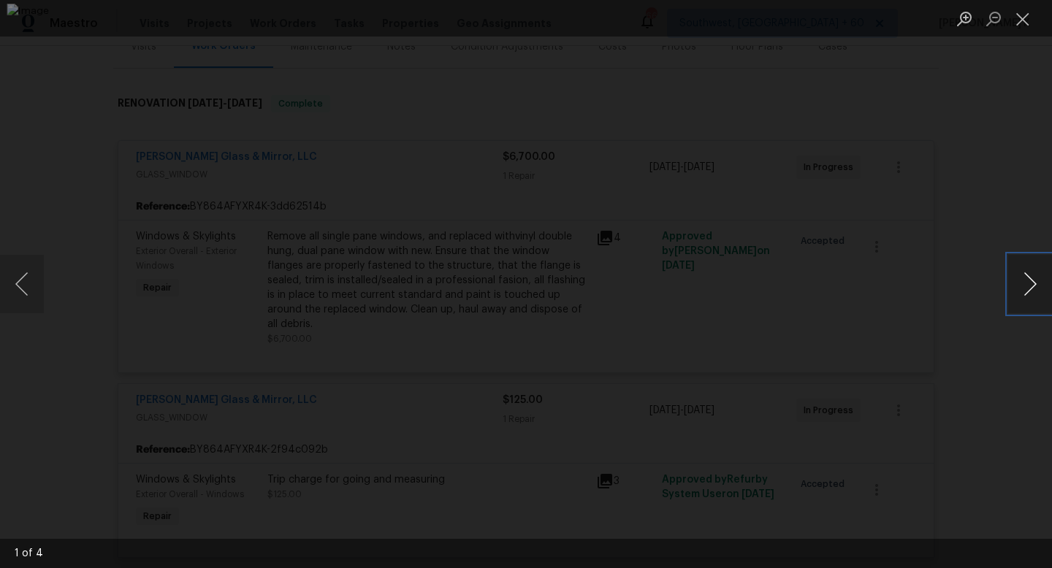
click at [1041, 296] on button "Next image" at bounding box center [1030, 284] width 44 height 58
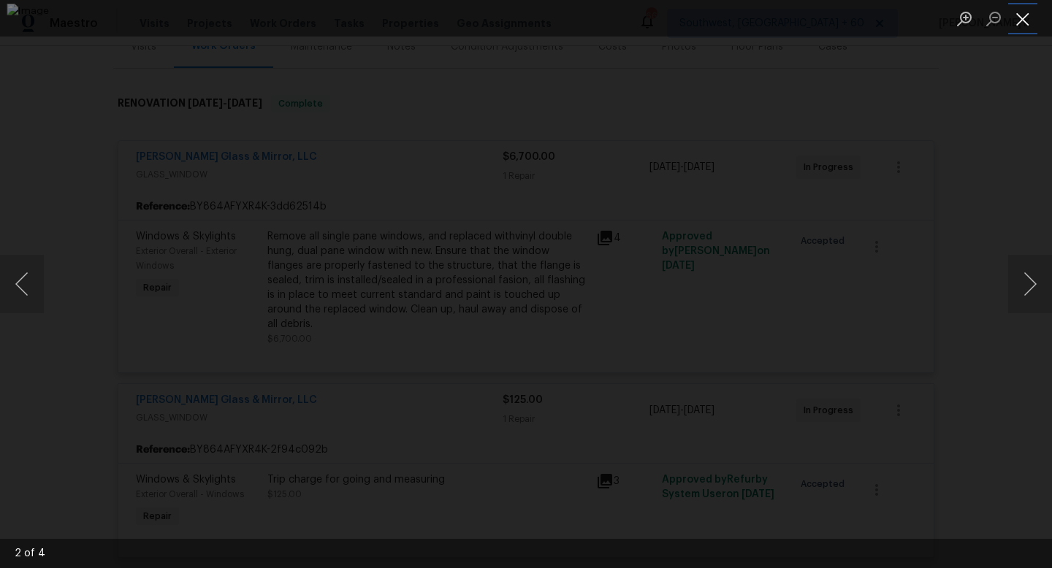
click at [1023, 24] on button "Close lightbox" at bounding box center [1022, 19] width 29 height 26
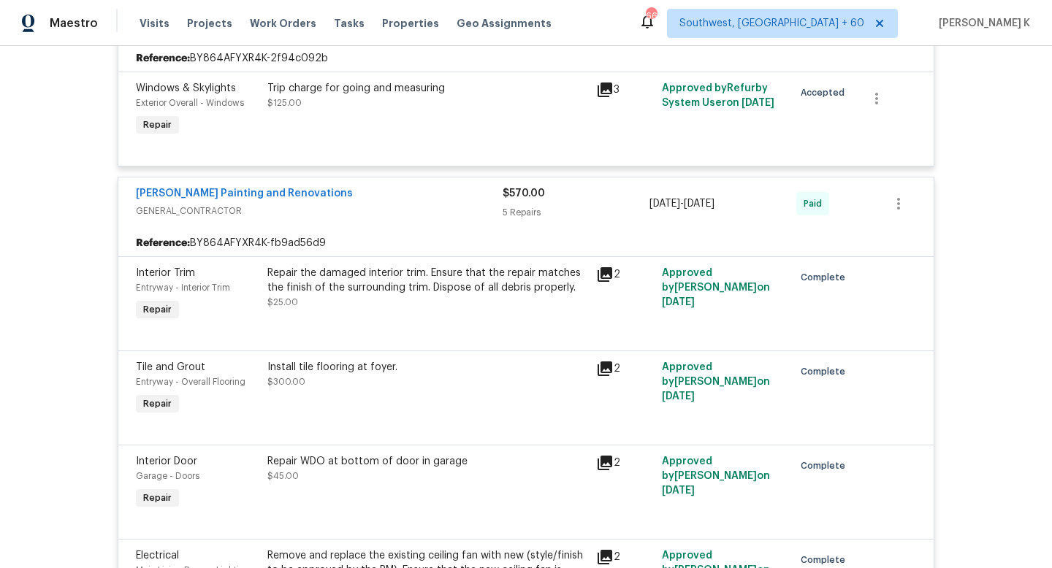
scroll to position [600, 0]
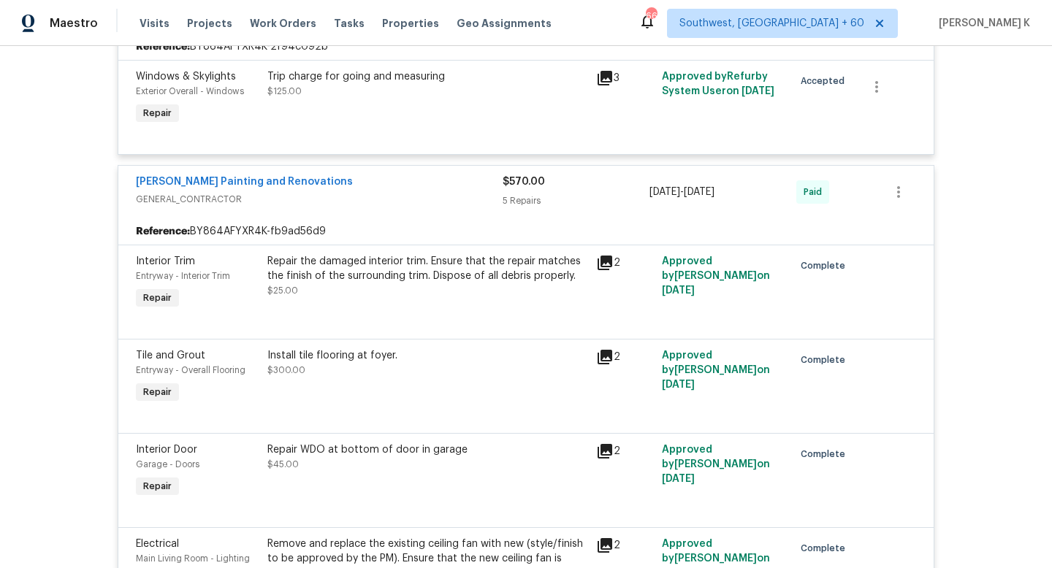
click at [365, 218] on div "Reference: BY864AFYXR4K-fb9ad56d9" at bounding box center [525, 231] width 815 height 26
click at [356, 192] on span "GENERAL_CONTRACTOR" at bounding box center [319, 199] width 367 height 15
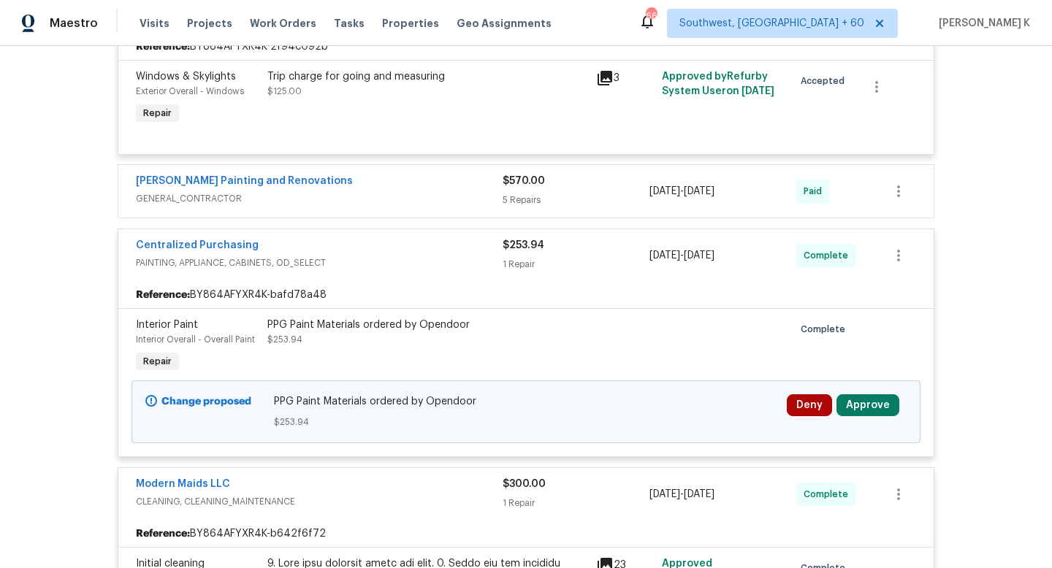
scroll to position [0, 0]
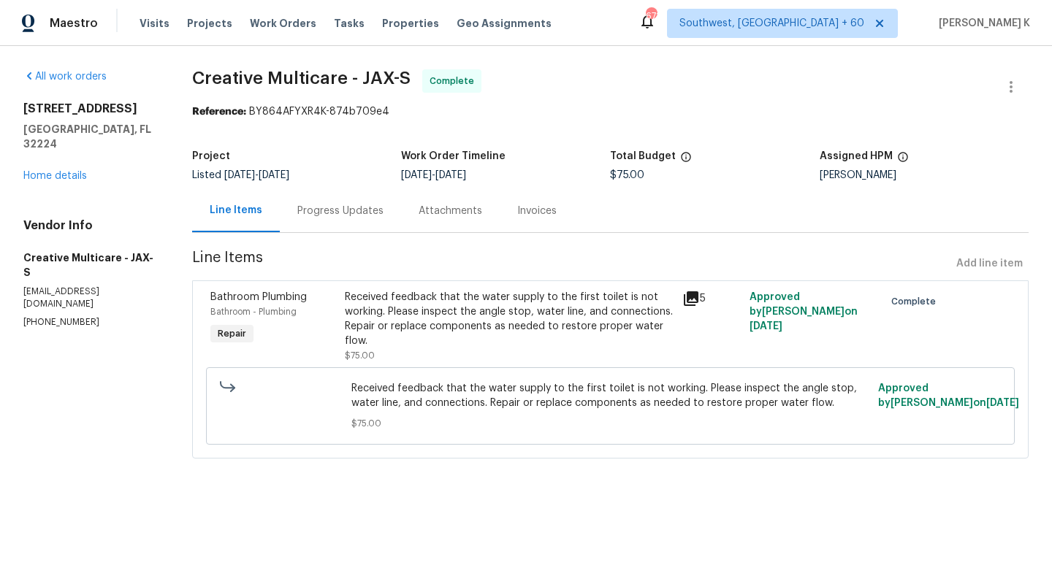
click at [376, 213] on div "Progress Updates" at bounding box center [340, 211] width 86 height 15
